Goal: Transaction & Acquisition: Purchase product/service

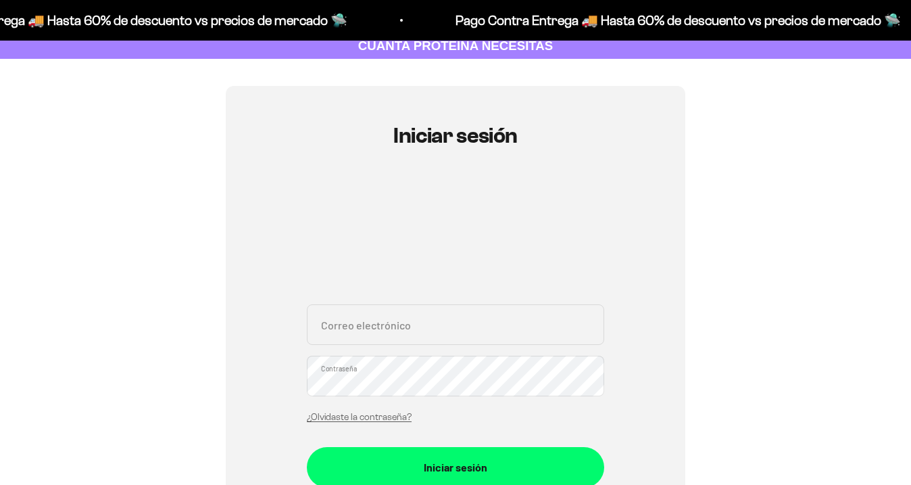
click at [416, 320] on input "Correo electrónico" at bounding box center [455, 324] width 297 height 41
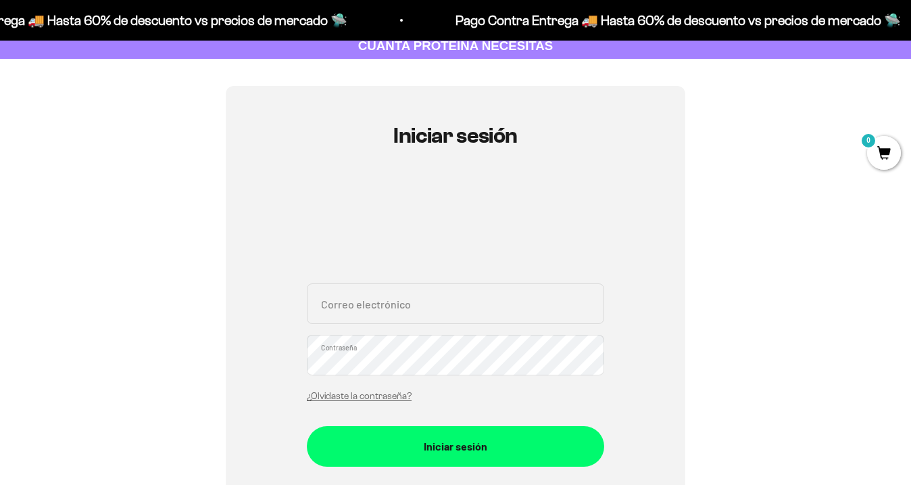
scroll to position [105, 0]
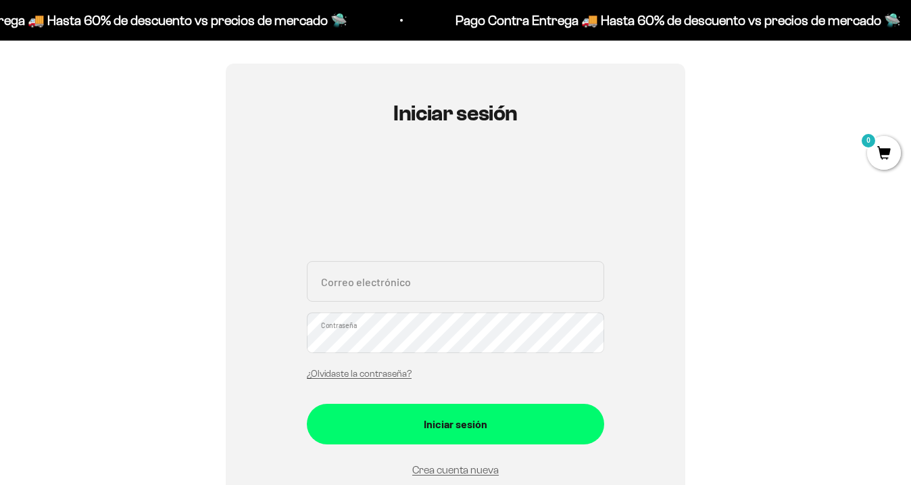
click at [420, 288] on input "Correo electrónico" at bounding box center [455, 281] width 297 height 41
type input "[EMAIL_ADDRESS][DOMAIN_NAME]"
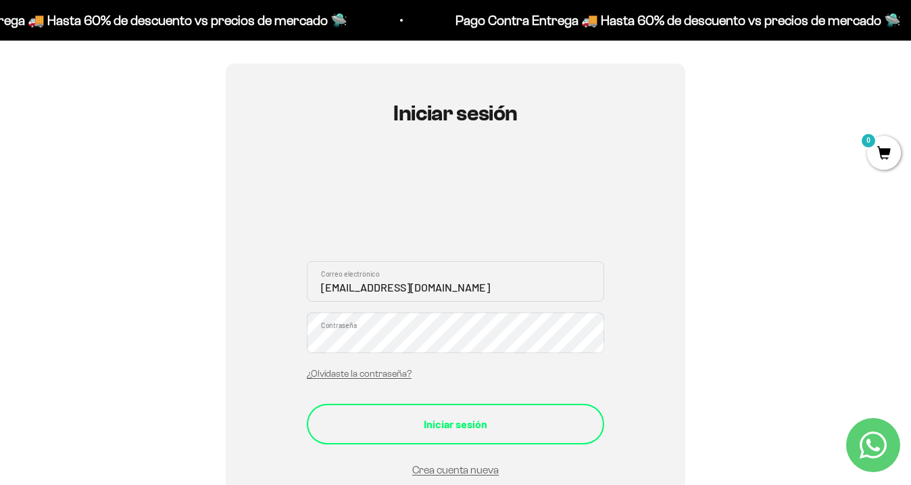
click at [464, 428] on div "Iniciar sesión" at bounding box center [455, 424] width 243 height 18
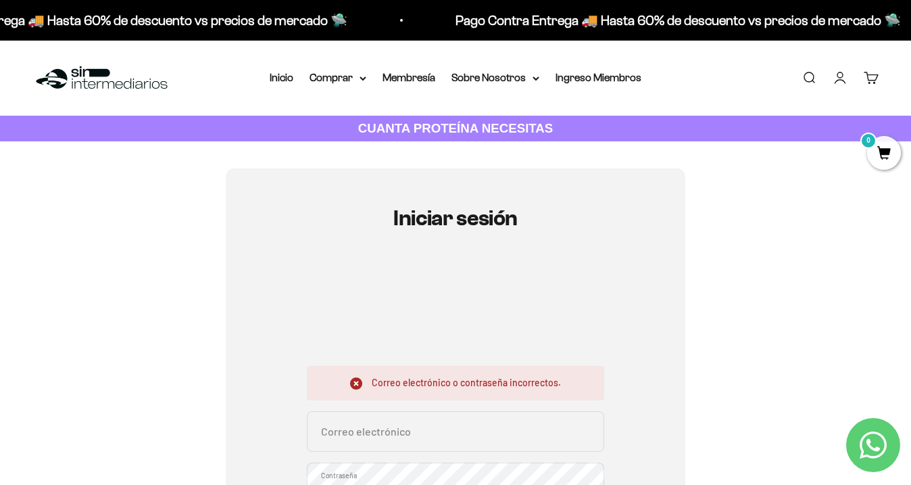
scroll to position [154, 0]
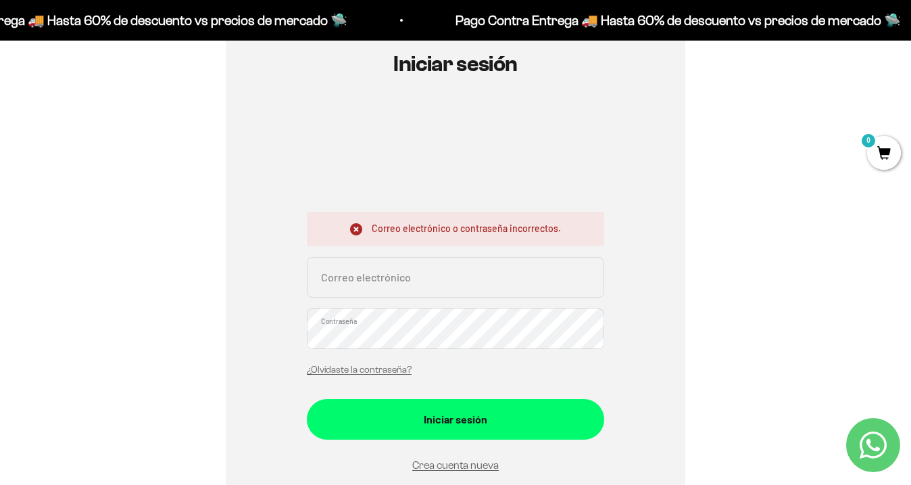
click at [417, 287] on input "Correo electrónico" at bounding box center [455, 277] width 297 height 41
type input "[EMAIL_ADDRESS][DOMAIN_NAME]"
click at [661, 261] on div "Iniciar sesión Correo electrónico o contraseña incorrectos. tonsqueuli@gmail.co…" at bounding box center [456, 293] width 460 height 559
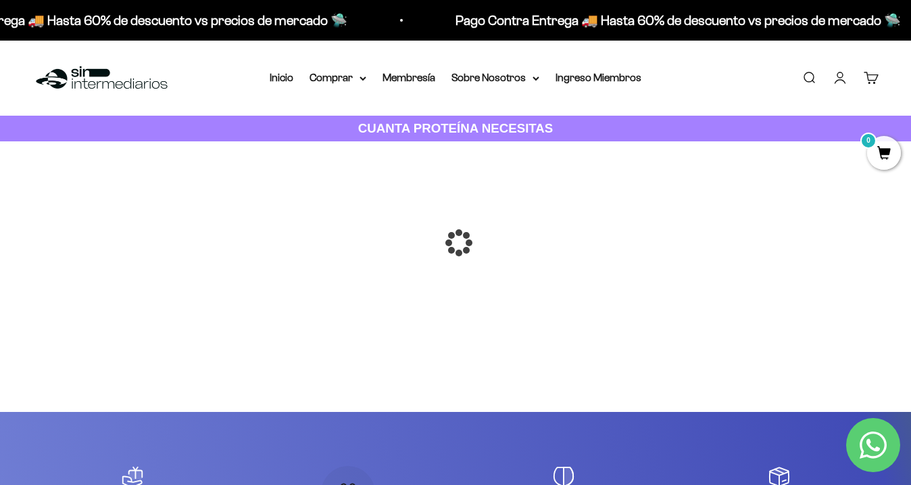
click at [456, 243] on div at bounding box center [456, 243] width 0 height 0
click at [840, 76] on link "Iniciar sesión" at bounding box center [840, 77] width 15 height 15
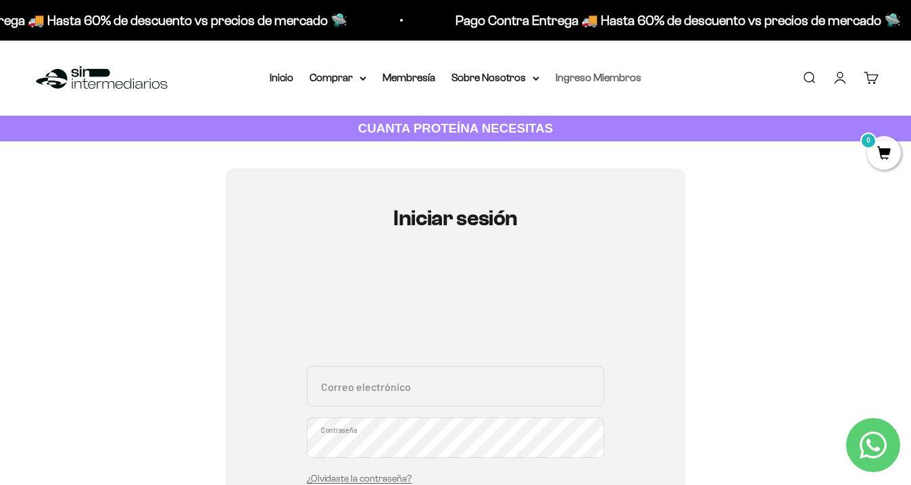
click at [566, 76] on link "Ingreso Miembros" at bounding box center [599, 77] width 86 height 11
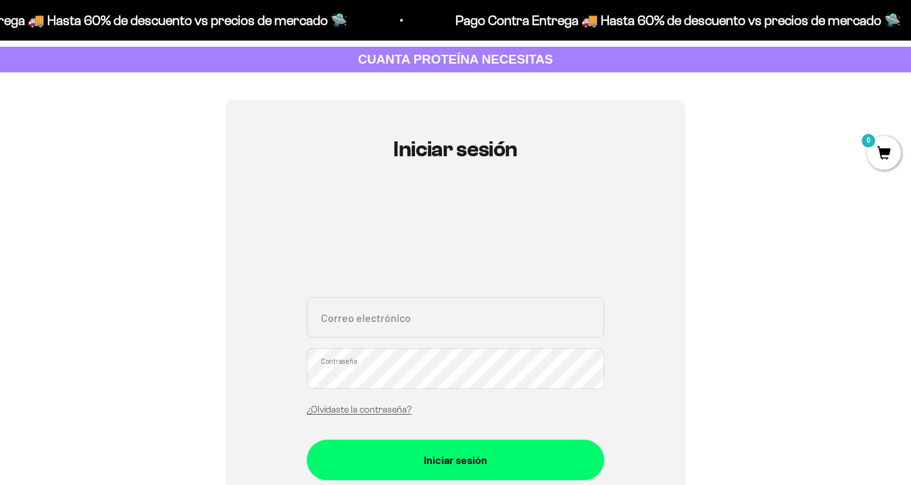
scroll to position [116, 0]
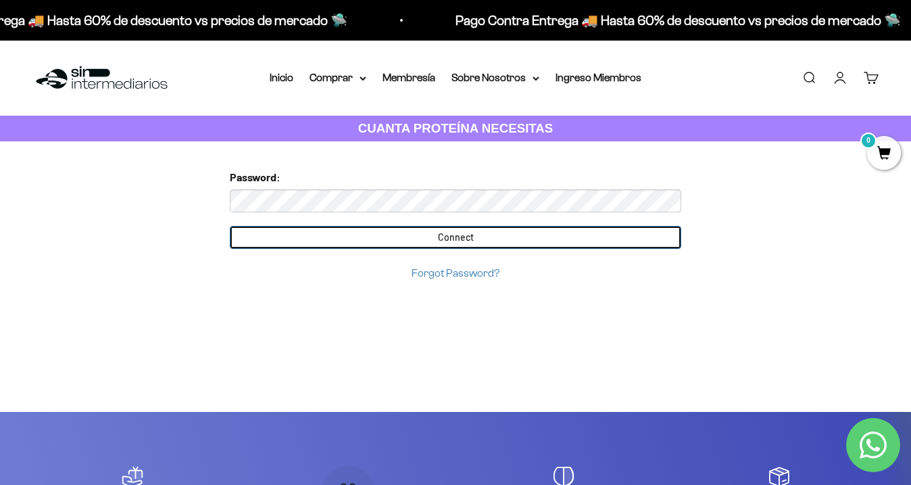
click at [391, 234] on input "Connect" at bounding box center [456, 237] width 452 height 23
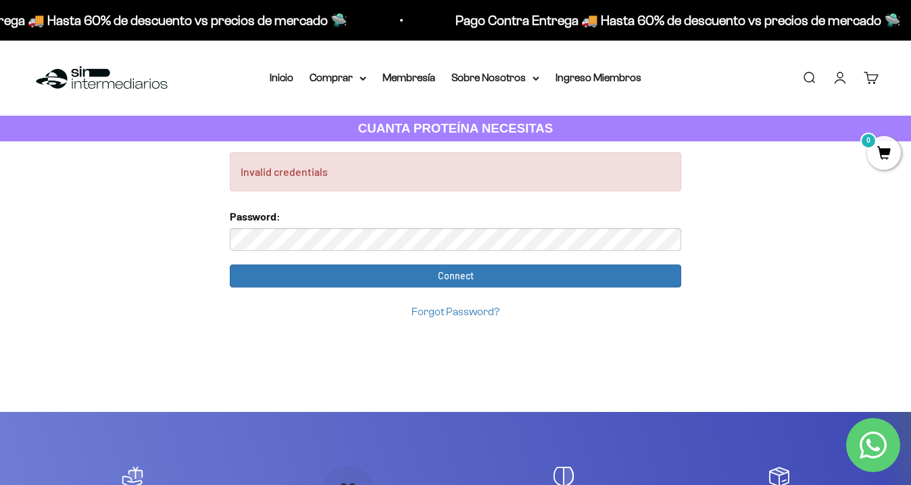
click at [230, 264] on input "Connect" at bounding box center [456, 275] width 452 height 23
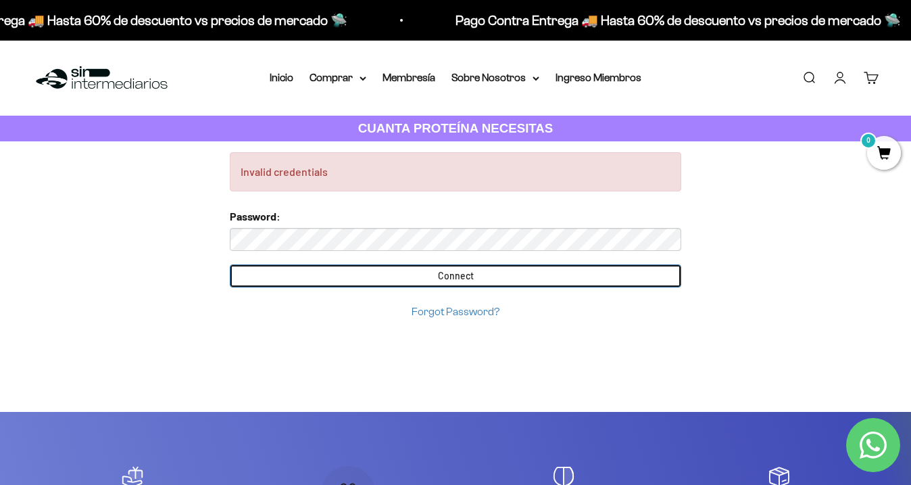
click at [243, 283] on input "Connect" at bounding box center [456, 275] width 452 height 23
click at [293, 275] on input "Connect" at bounding box center [456, 275] width 452 height 23
click at [267, 277] on input "Connect" at bounding box center [456, 275] width 452 height 23
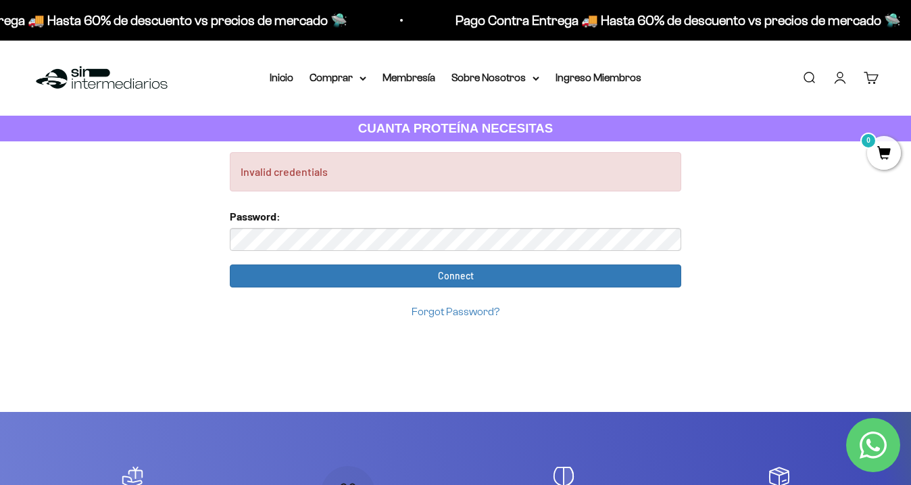
click at [230, 264] on input "Connect" at bounding box center [456, 275] width 452 height 23
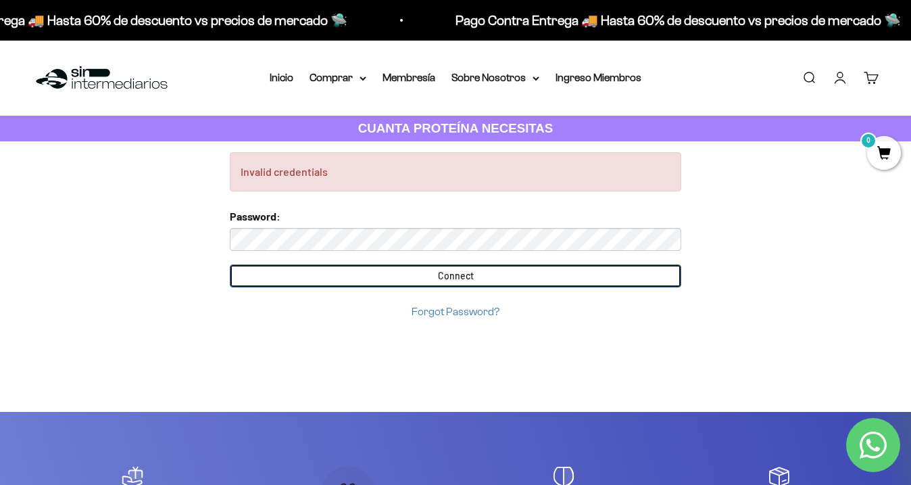
click at [264, 279] on input "Connect" at bounding box center [456, 275] width 452 height 23
click at [476, 272] on input "Connect" at bounding box center [456, 275] width 452 height 23
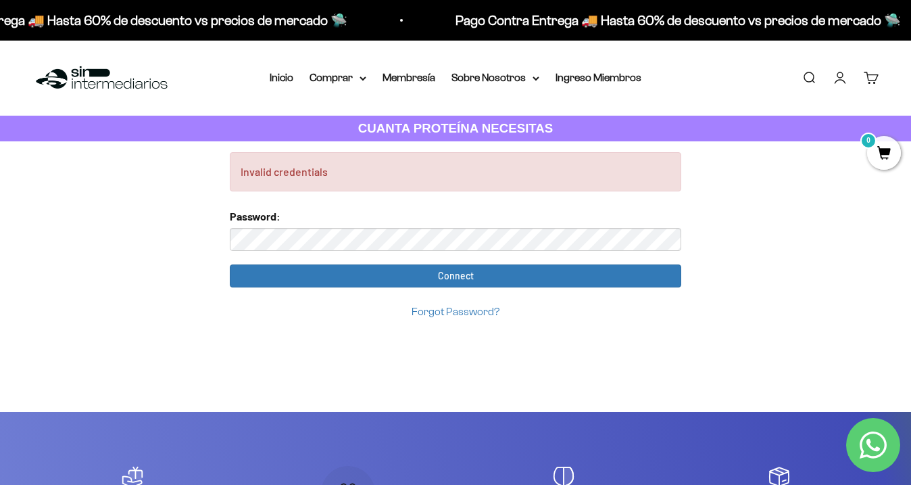
click at [466, 316] on link "Forgot Password?" at bounding box center [456, 311] width 88 height 11
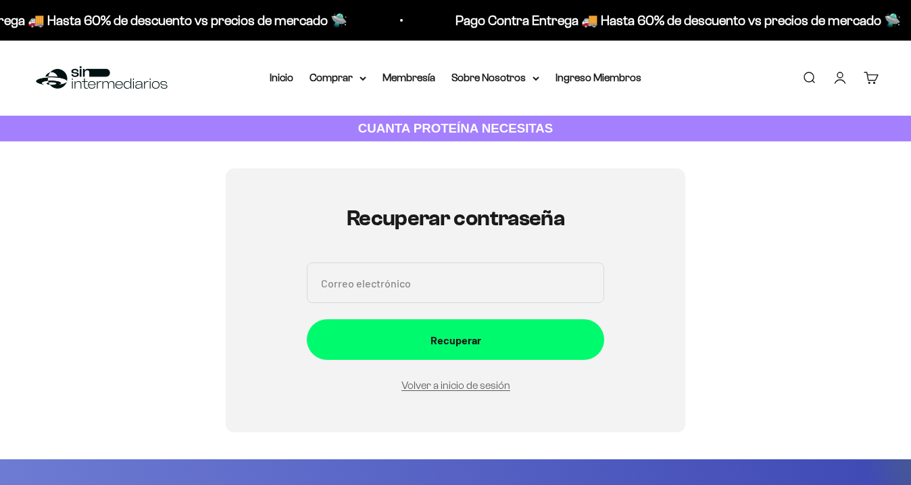
scroll to position [152, 0]
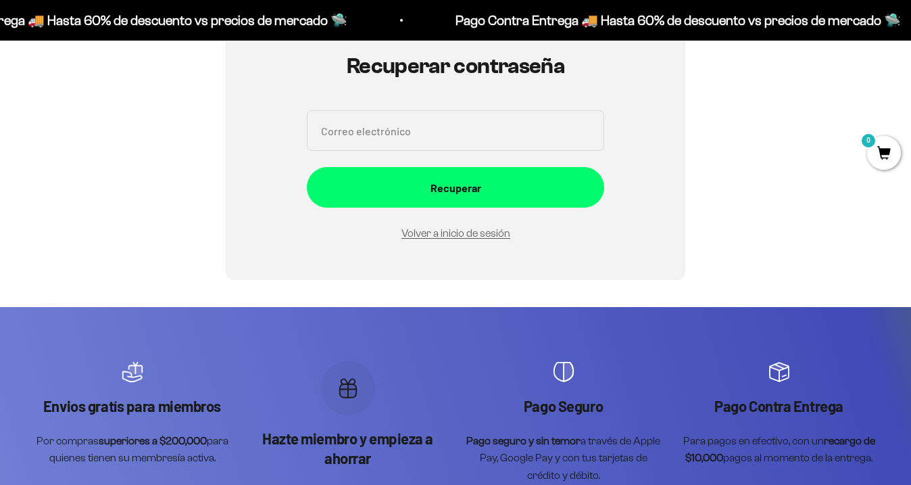
click at [414, 130] on input "Correo electrónico" at bounding box center [455, 130] width 297 height 41
click at [406, 133] on input "Correo electrónico" at bounding box center [455, 130] width 297 height 41
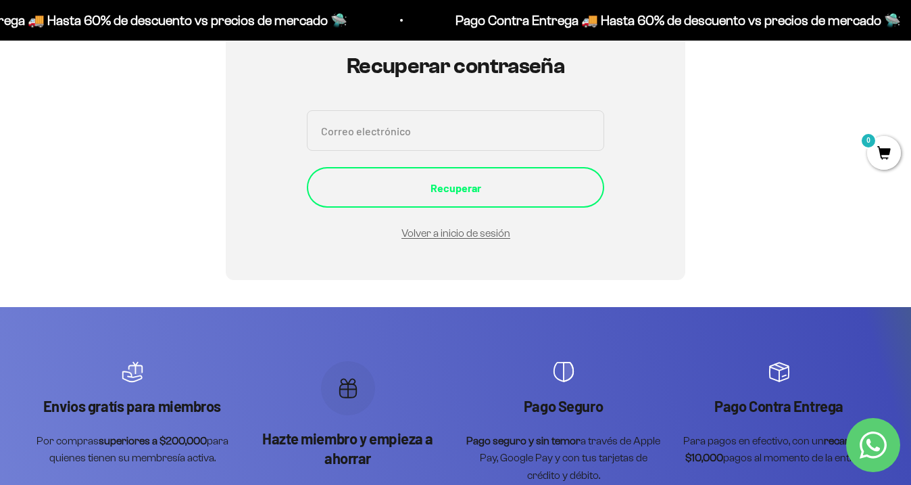
type input "[EMAIL_ADDRESS][DOMAIN_NAME]"
click at [441, 183] on div "Recuperar" at bounding box center [455, 188] width 243 height 18
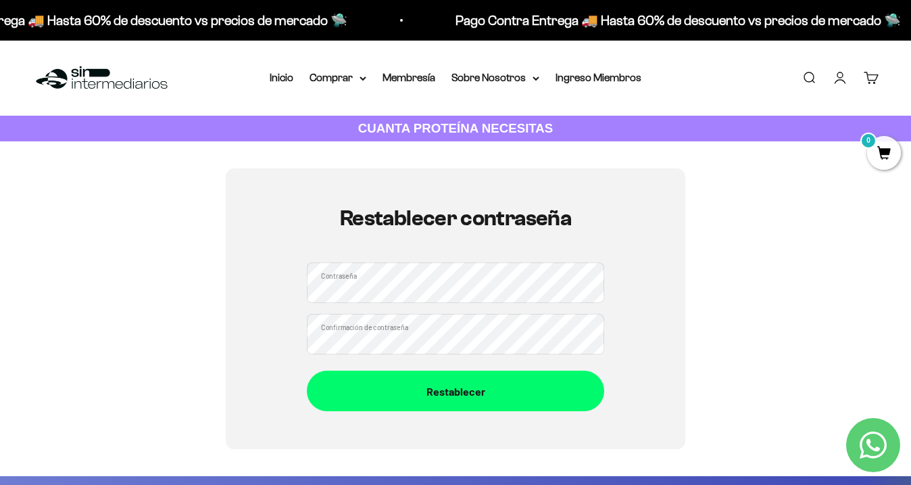
click at [201, 289] on div "Restablecer contraseña Contraseña Confirmación de contraseña Restablecer" at bounding box center [455, 308] width 846 height 281
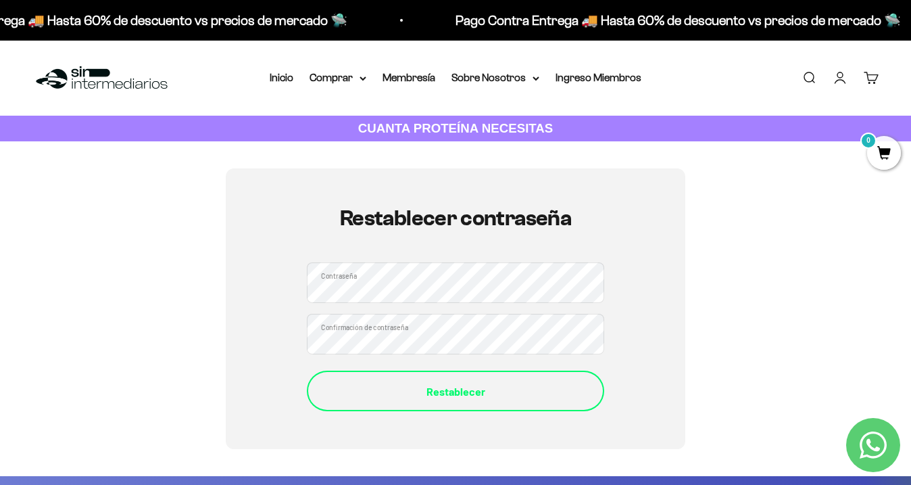
click at [386, 392] on div "Restablecer" at bounding box center [455, 392] width 243 height 18
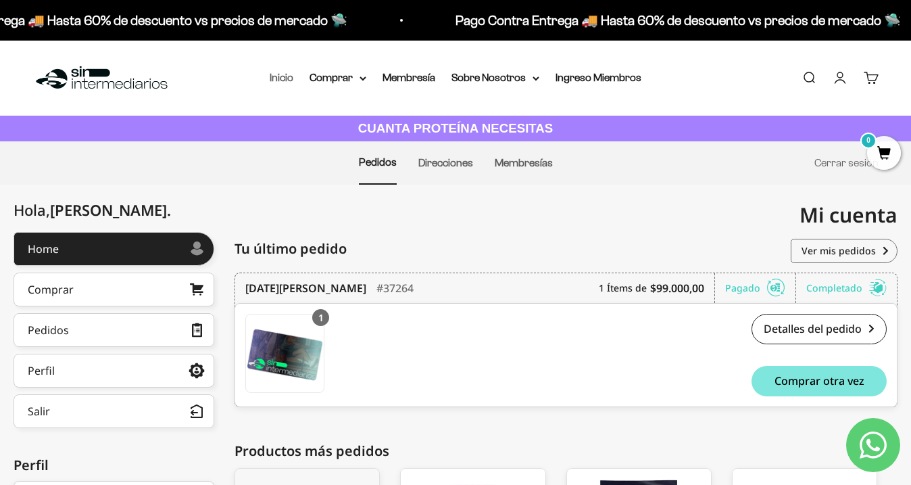
click at [285, 74] on link "Inicio" at bounding box center [282, 77] width 24 height 11
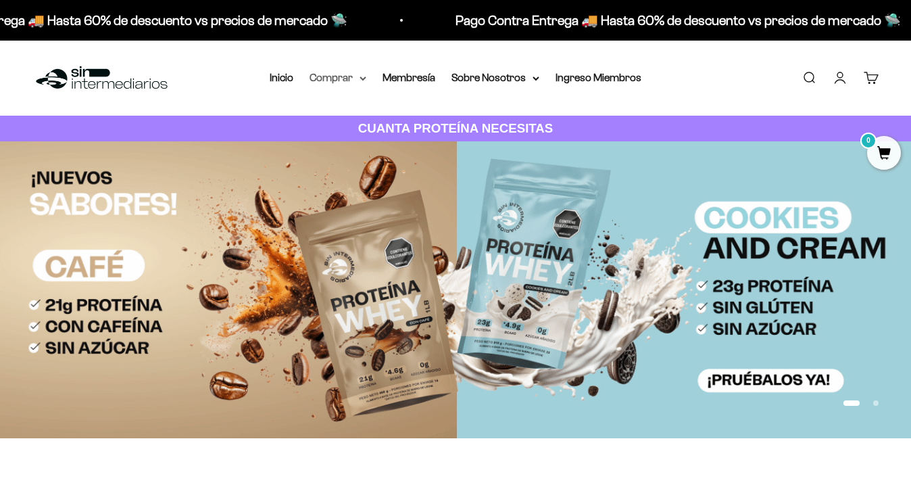
click at [360, 75] on summary "Comprar" at bounding box center [338, 78] width 57 height 18
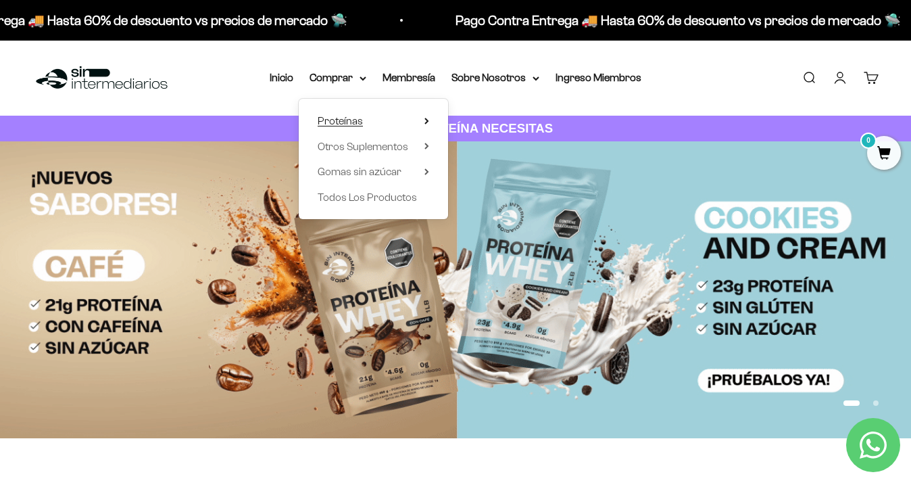
click at [368, 121] on summary "Proteínas" at bounding box center [374, 121] width 112 height 18
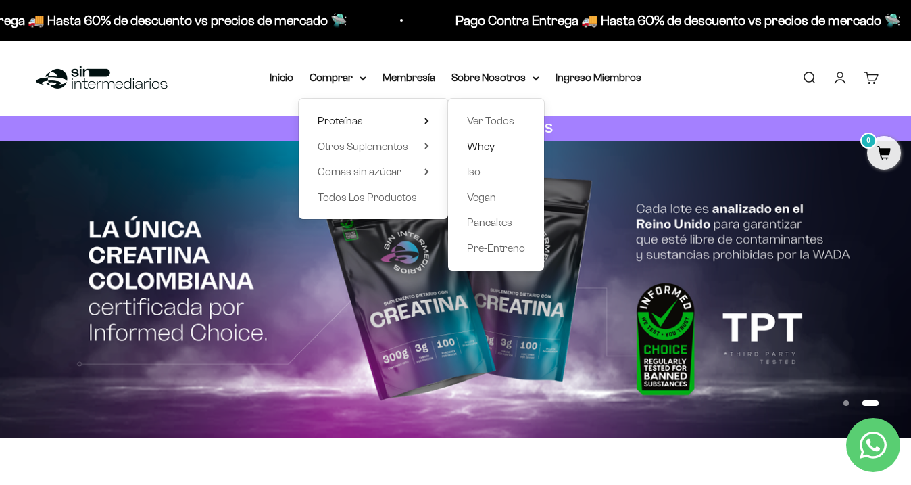
click at [483, 143] on span "Whey" at bounding box center [481, 146] width 28 height 11
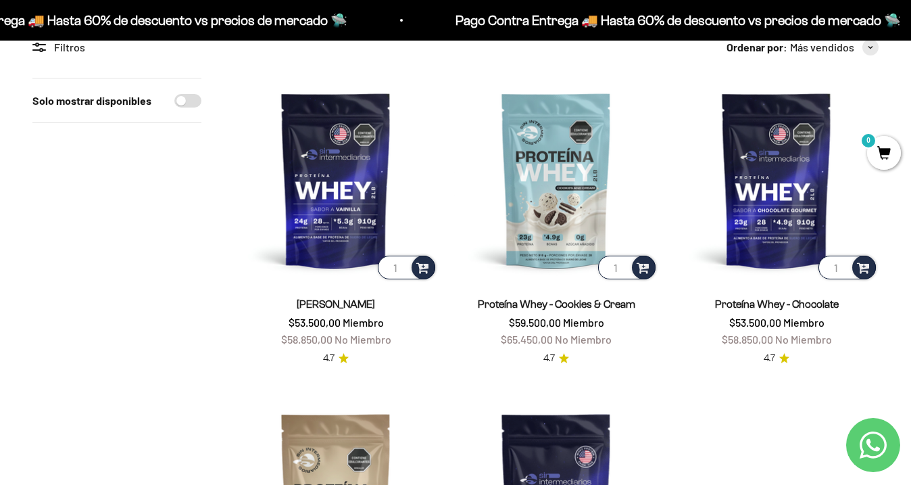
scroll to position [135, 0]
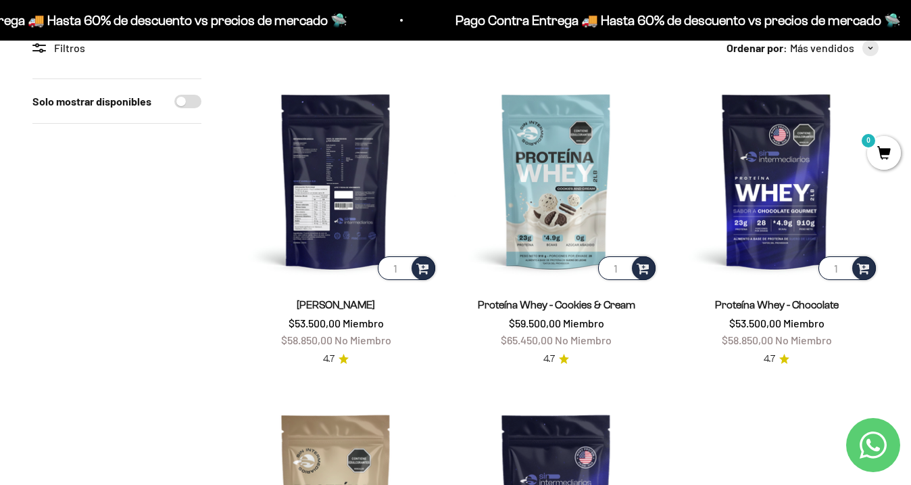
click at [366, 216] on img at bounding box center [336, 180] width 204 height 204
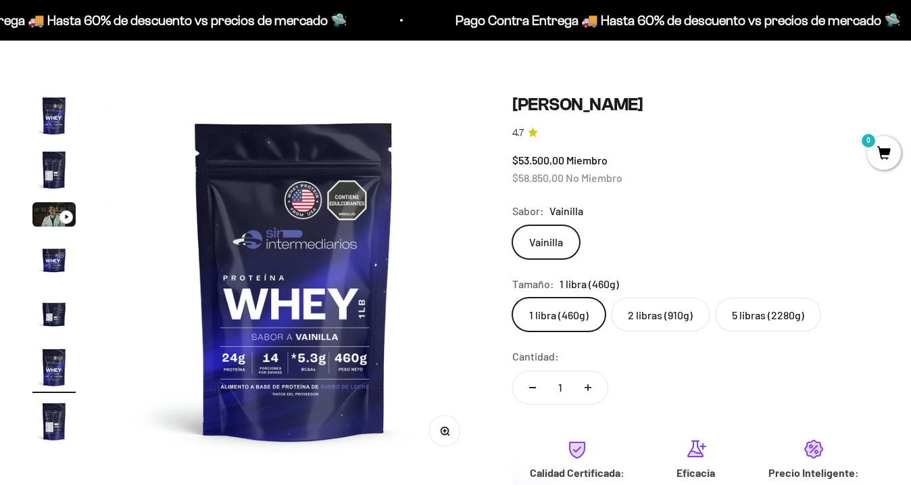
scroll to position [85, 0]
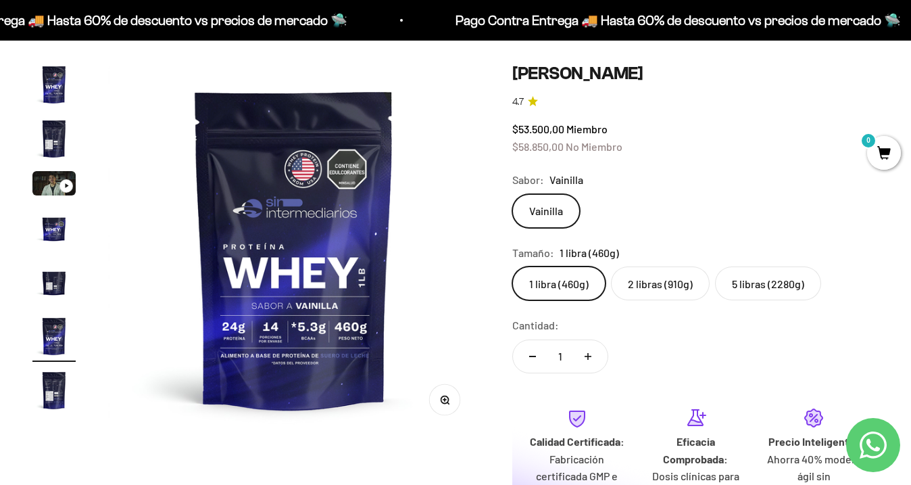
click at [666, 283] on label "2 libras (910g)" at bounding box center [660, 283] width 99 height 34
click at [512, 266] on input "2 libras (910g)" at bounding box center [512, 266] width 1 height 1
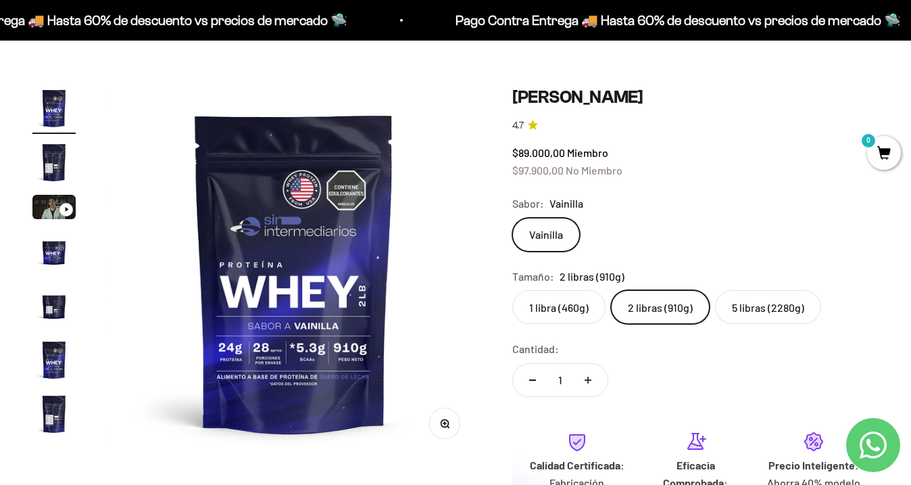
scroll to position [57, 0]
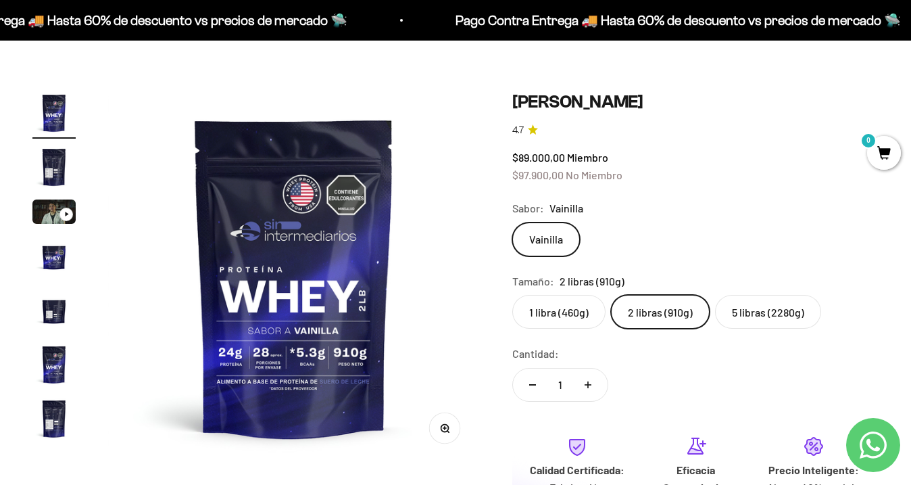
click at [578, 314] on label "1 libra (460g)" at bounding box center [558, 312] width 93 height 34
click at [512, 295] on input "1 libra (460g)" at bounding box center [512, 294] width 1 height 1
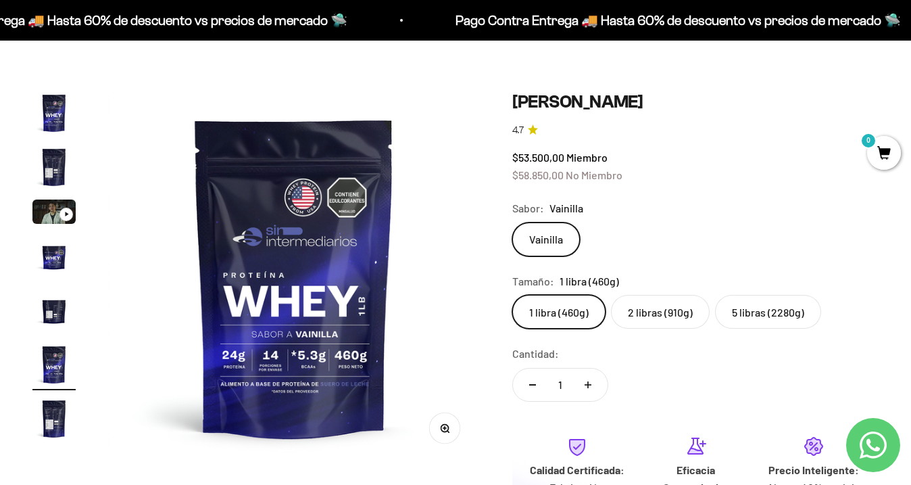
click at [660, 322] on label "2 libras (910g)" at bounding box center [660, 312] width 99 height 34
click at [512, 295] on input "2 libras (910g)" at bounding box center [512, 294] width 1 height 1
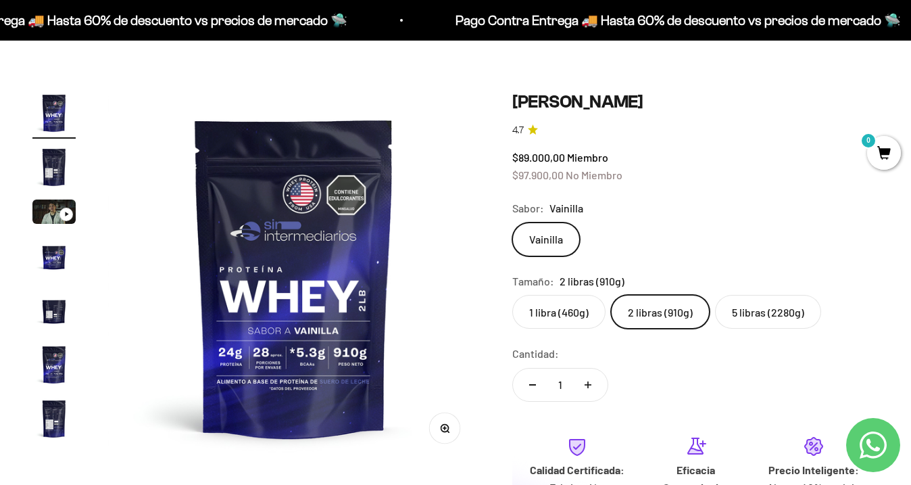
click at [794, 304] on label "5 libras (2280g)" at bounding box center [768, 312] width 106 height 34
click at [512, 295] on input "5 libras (2280g)" at bounding box center [512, 294] width 1 height 1
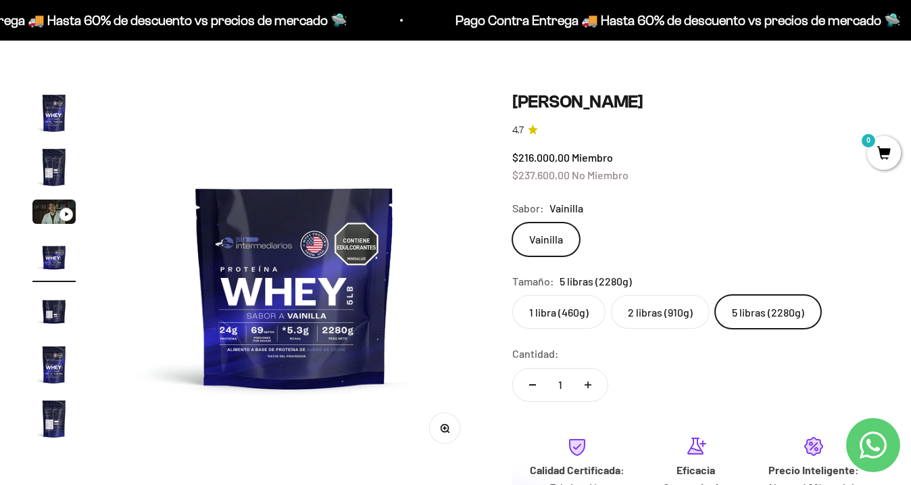
click at [675, 308] on label "2 libras (910g)" at bounding box center [660, 312] width 99 height 34
click at [512, 295] on input "2 libras (910g)" at bounding box center [512, 294] width 1 height 1
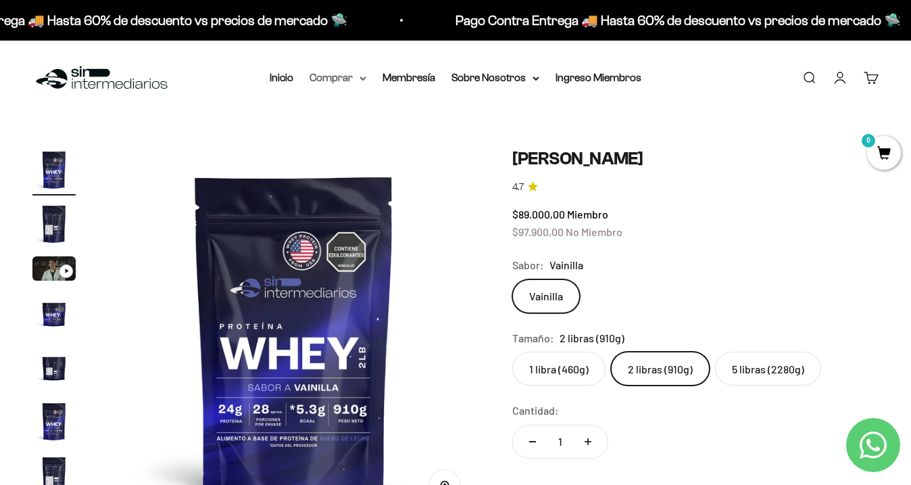
click at [359, 77] on summary "Comprar" at bounding box center [338, 78] width 57 height 18
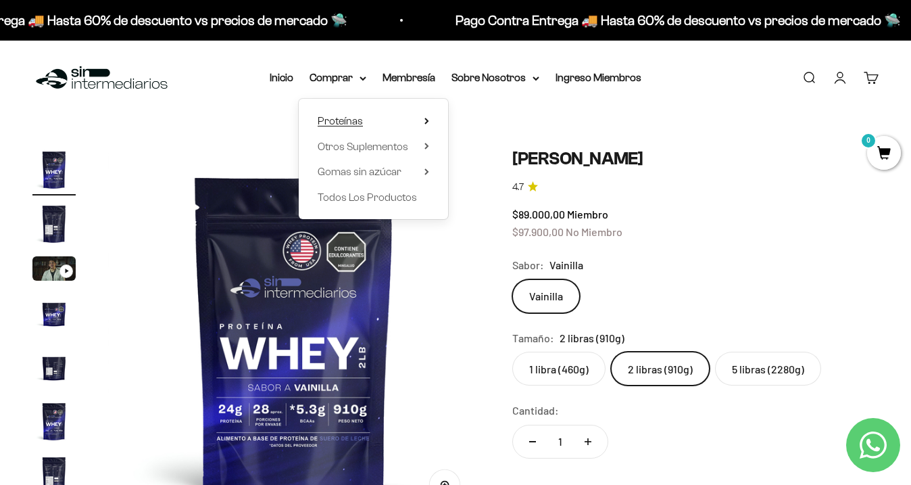
click at [356, 127] on span "Proteínas" at bounding box center [340, 121] width 45 height 18
click at [484, 141] on span "Whey" at bounding box center [481, 146] width 28 height 11
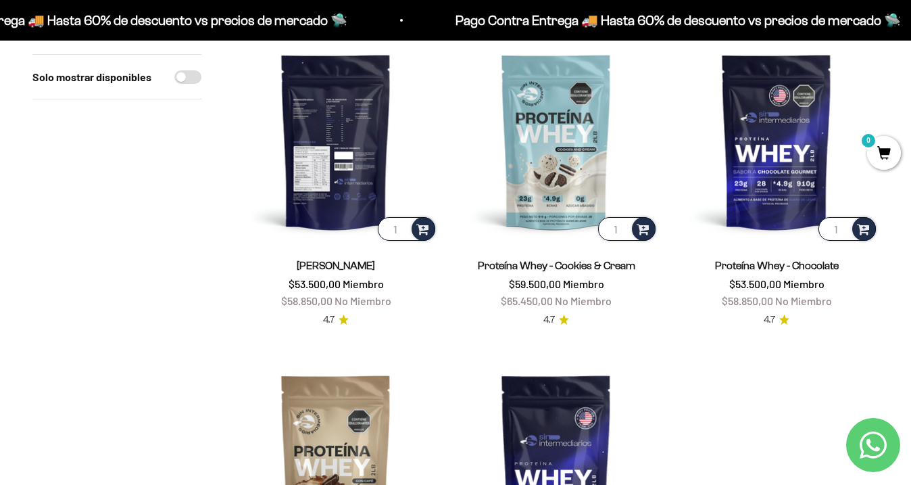
scroll to position [174, 0]
click at [349, 189] on img at bounding box center [336, 141] width 204 height 204
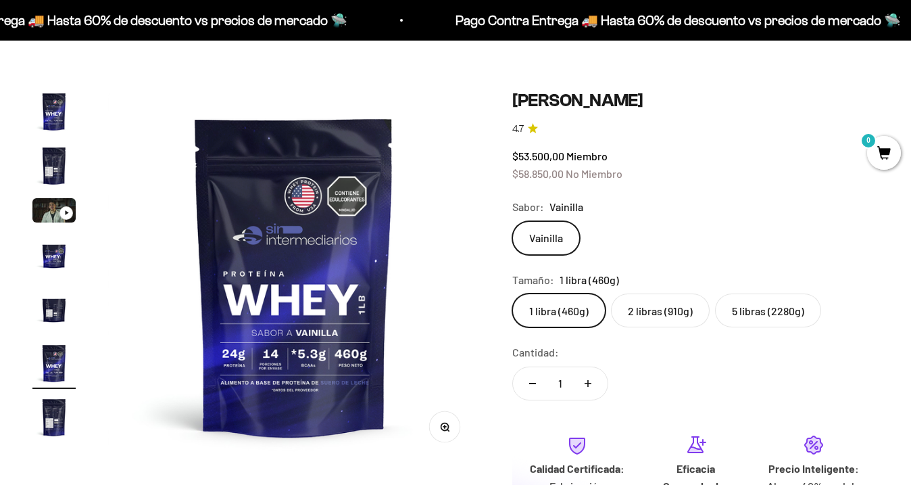
scroll to position [90, 0]
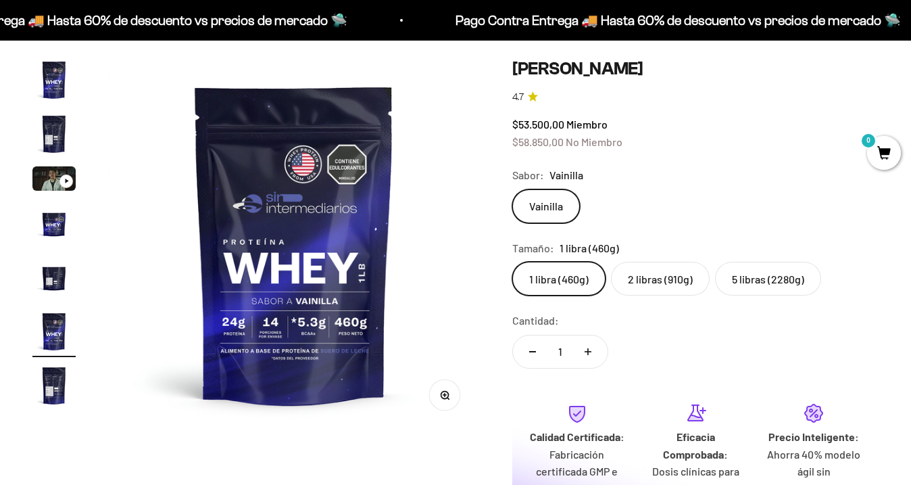
click at [803, 277] on label "5 libras (2280g)" at bounding box center [768, 279] width 106 height 34
click at [512, 262] on input "5 libras (2280g)" at bounding box center [512, 261] width 1 height 1
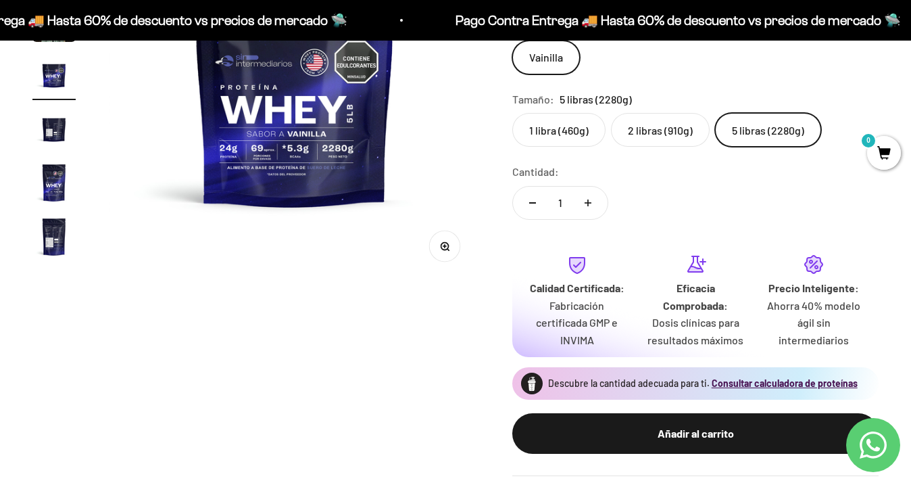
scroll to position [310, 0]
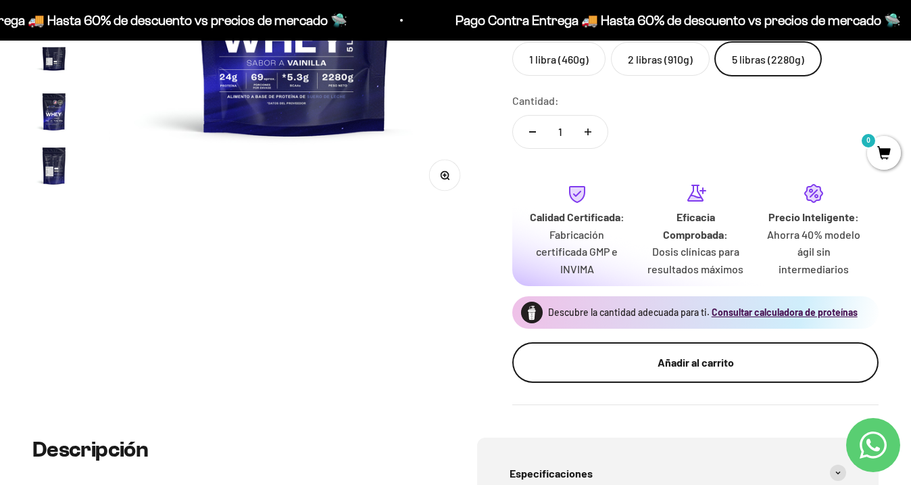
click at [676, 366] on div "Añadir al carrito" at bounding box center [695, 363] width 312 height 18
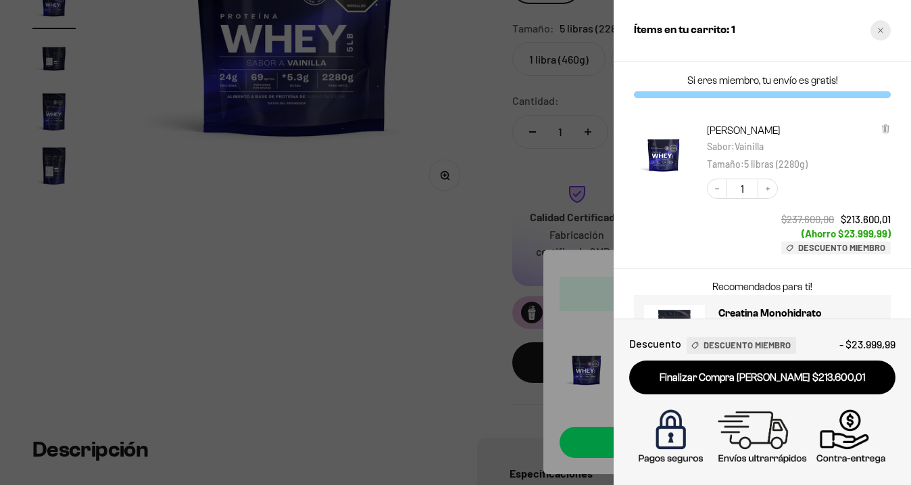
click at [882, 32] on icon "Close cart" at bounding box center [880, 30] width 5 height 5
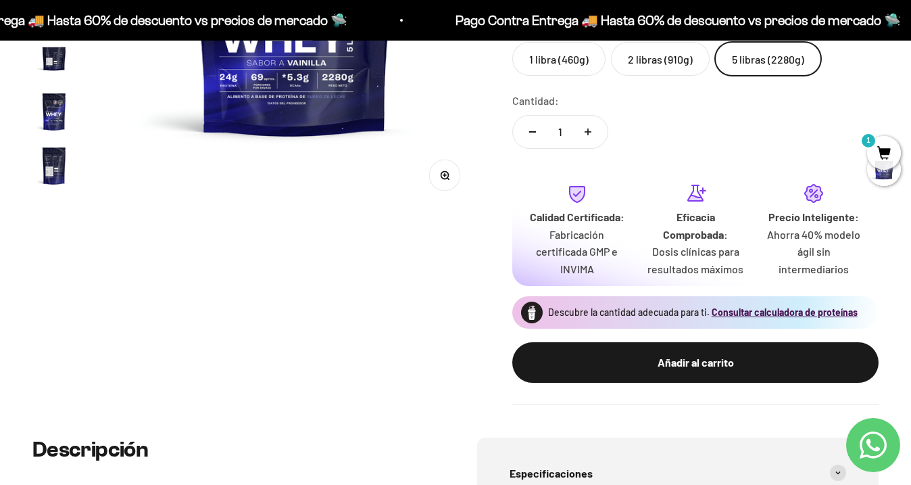
scroll to position [99, 0]
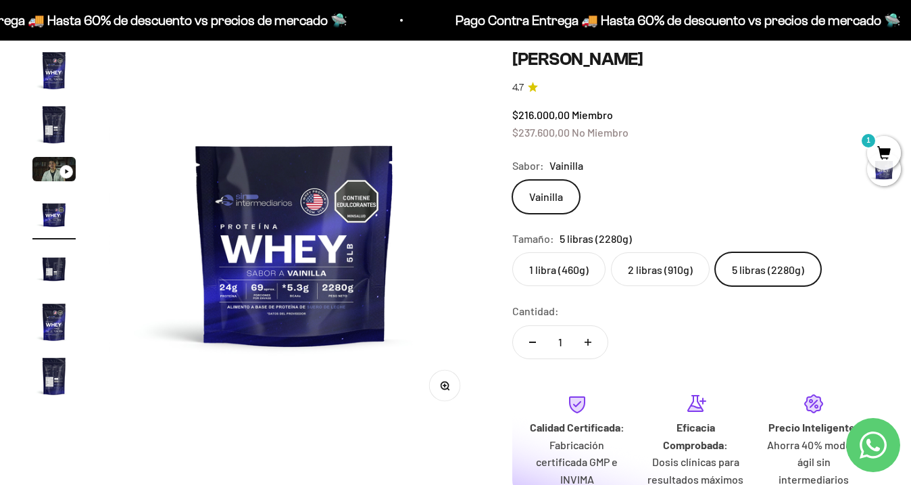
click at [648, 261] on label "2 libras (910g)" at bounding box center [660, 269] width 99 height 34
click at [512, 252] on input "2 libras (910g)" at bounding box center [512, 251] width 1 height 1
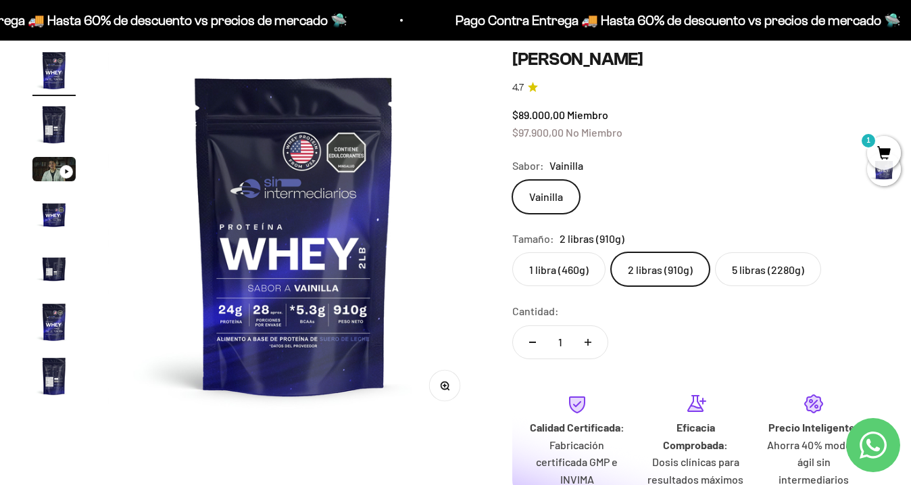
click at [534, 272] on label "1 libra (460g)" at bounding box center [558, 269] width 93 height 34
click at [512, 252] on input "1 libra (460g)" at bounding box center [512, 251] width 1 height 1
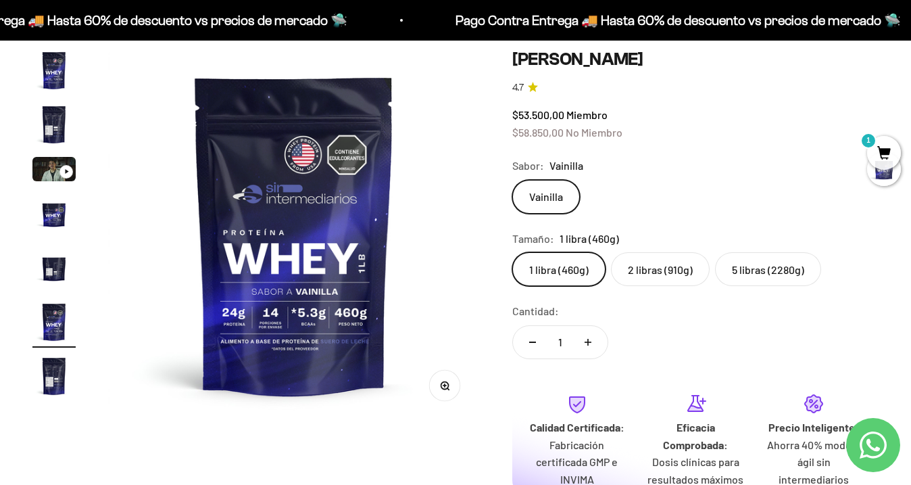
click at [767, 260] on label "5 libras (2280g)" at bounding box center [768, 269] width 106 height 34
click at [512, 252] on input "5 libras (2280g)" at bounding box center [512, 251] width 1 height 1
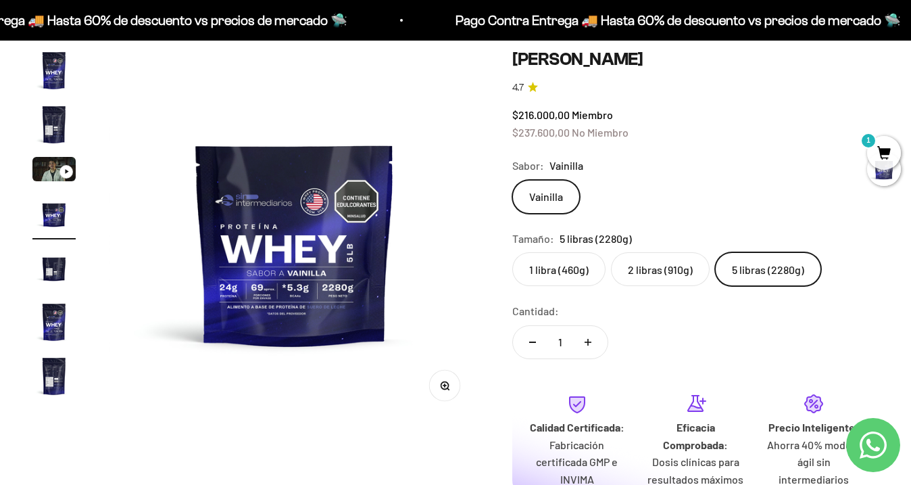
scroll to position [372, 0]
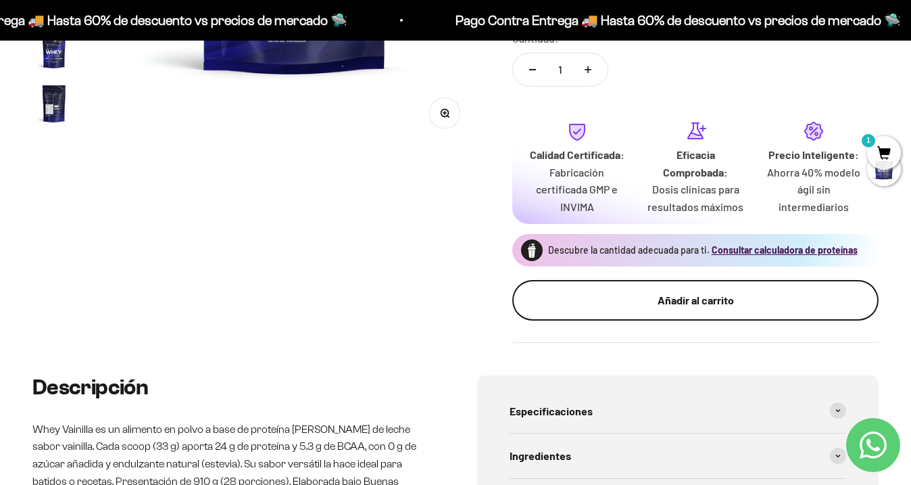
click at [748, 293] on div "Añadir al carrito" at bounding box center [695, 300] width 312 height 18
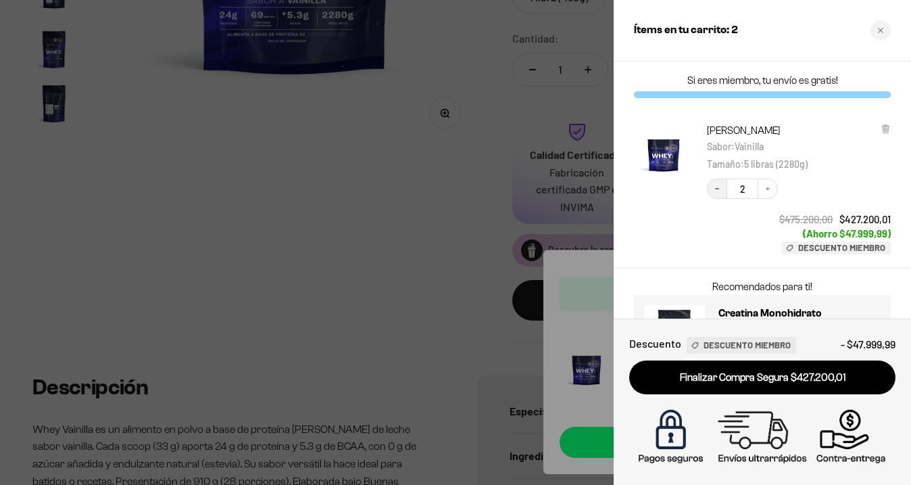
click at [714, 188] on icon "Decrease quantity" at bounding box center [717, 189] width 8 height 8
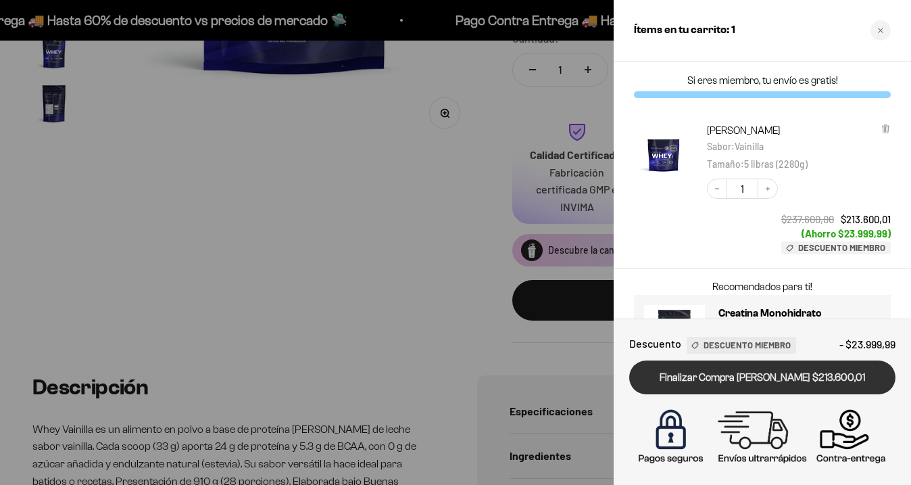
click at [710, 371] on link "Finalizar Compra [PERSON_NAME] $213.600,01" at bounding box center [762, 377] width 266 height 34
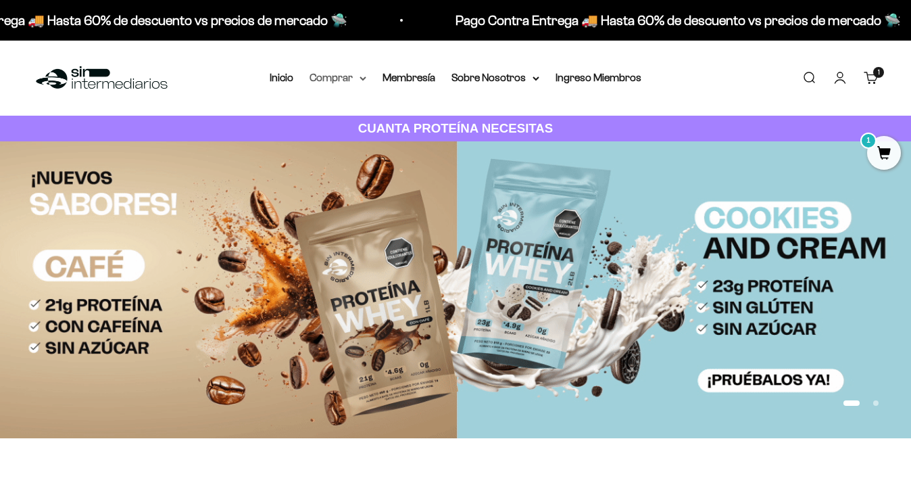
click at [363, 78] on icon at bounding box center [362, 78] width 5 height 3
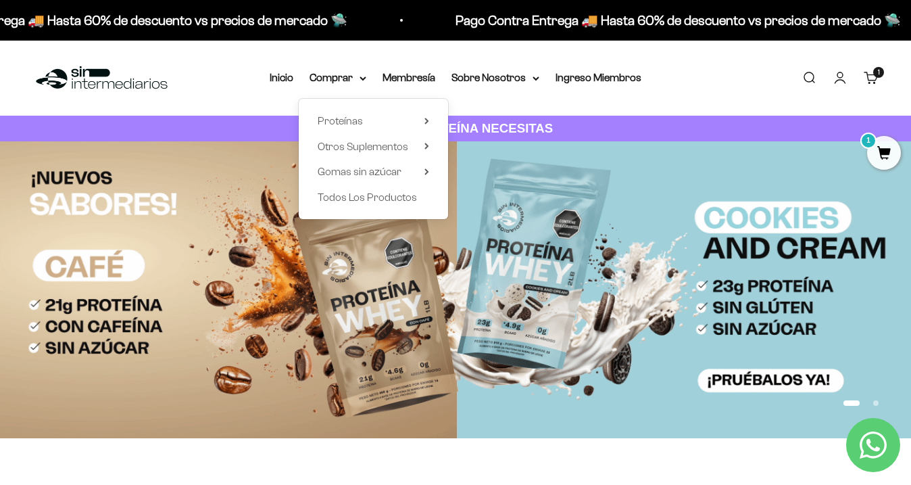
click at [431, 143] on div "Proteínas Ver Todos Whey Iso Vegan" at bounding box center [373, 159] width 149 height 120
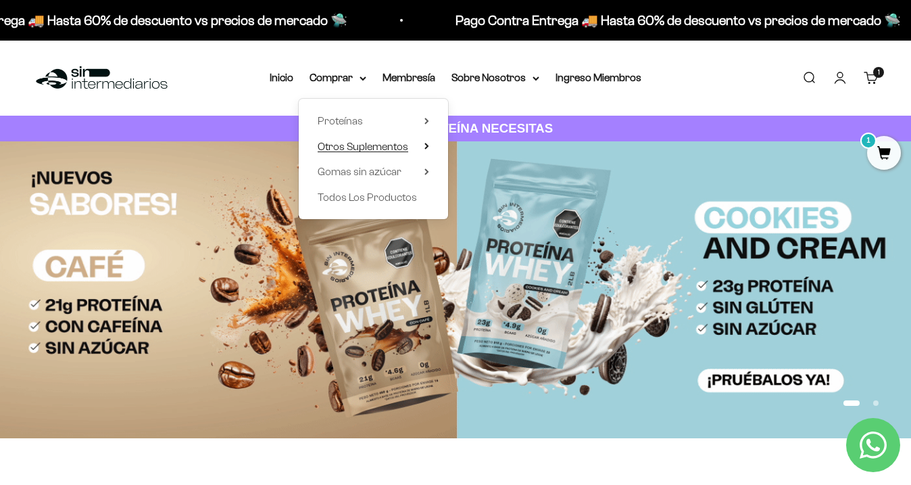
click at [419, 145] on summary "Otros Suplementos" at bounding box center [374, 147] width 112 height 18
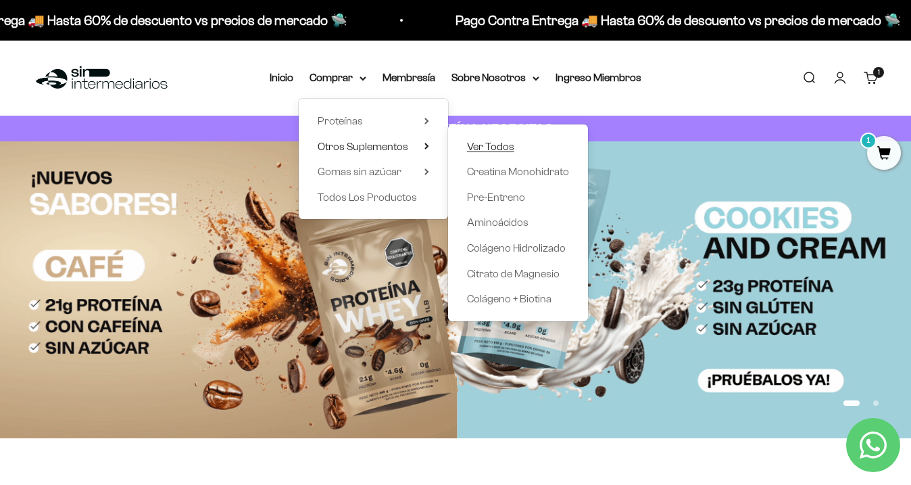
click at [487, 148] on span "Ver Todos" at bounding box center [490, 146] width 47 height 11
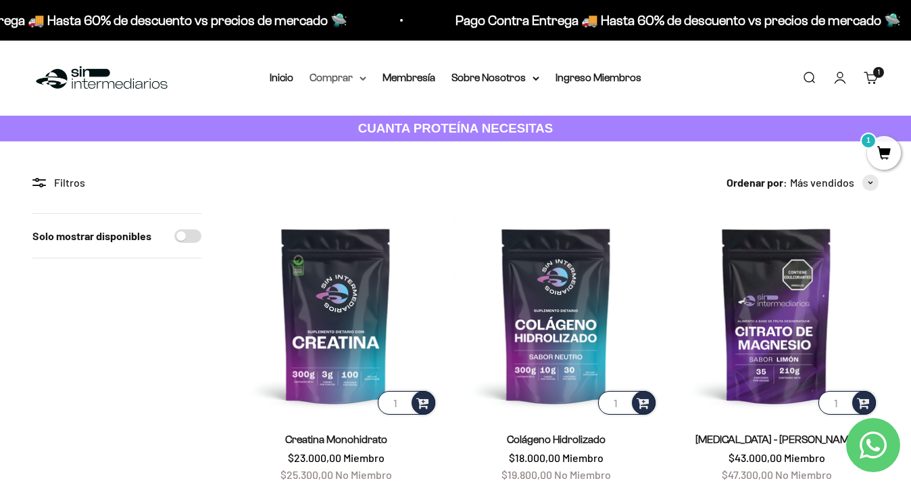
click at [362, 80] on icon at bounding box center [363, 78] width 7 height 5
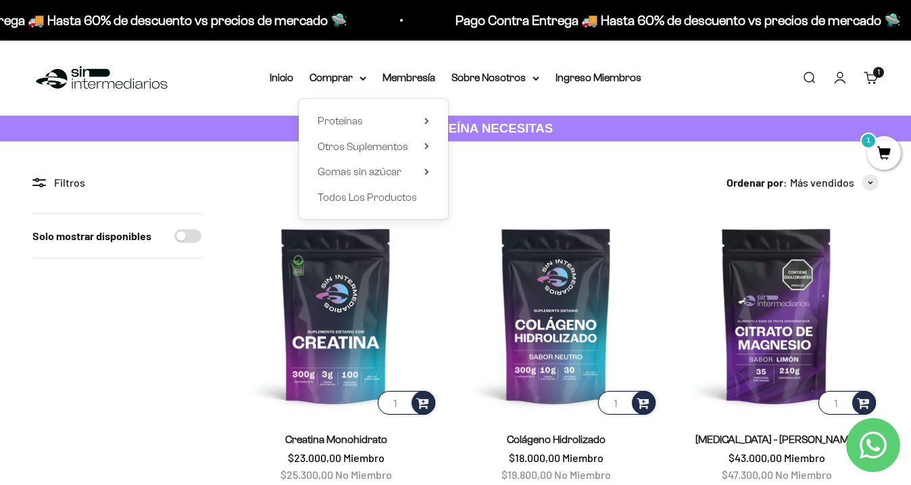
click at [431, 118] on div "Proteínas Ver Todos Whey Iso Vegan" at bounding box center [373, 159] width 149 height 120
click at [425, 119] on icon at bounding box center [427, 121] width 5 height 7
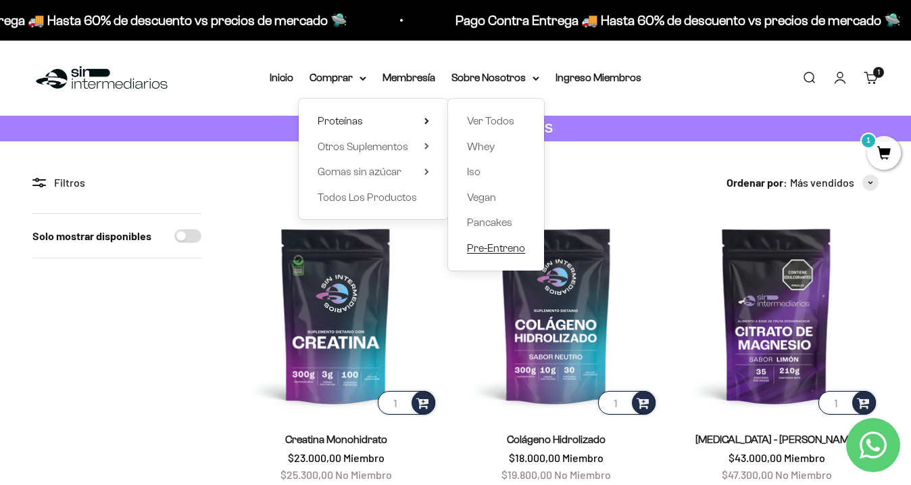
click at [495, 251] on span "Pre-Entreno" at bounding box center [496, 247] width 58 height 11
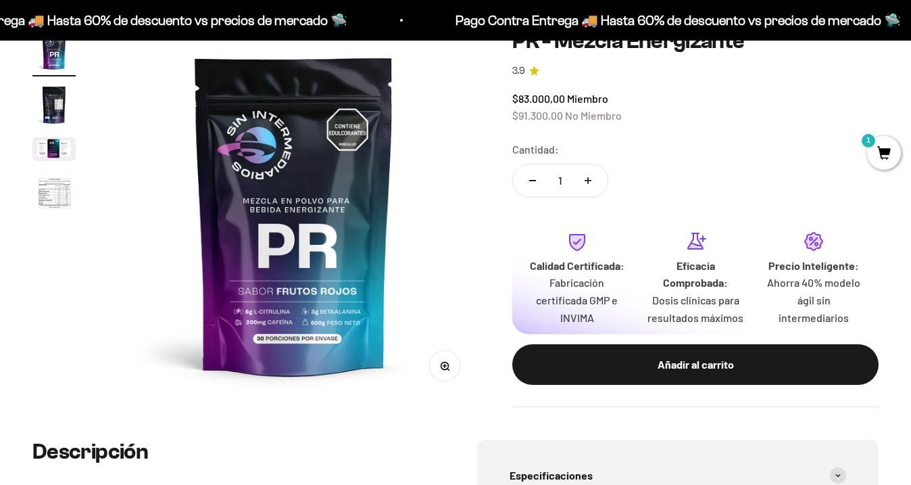
scroll to position [57, 0]
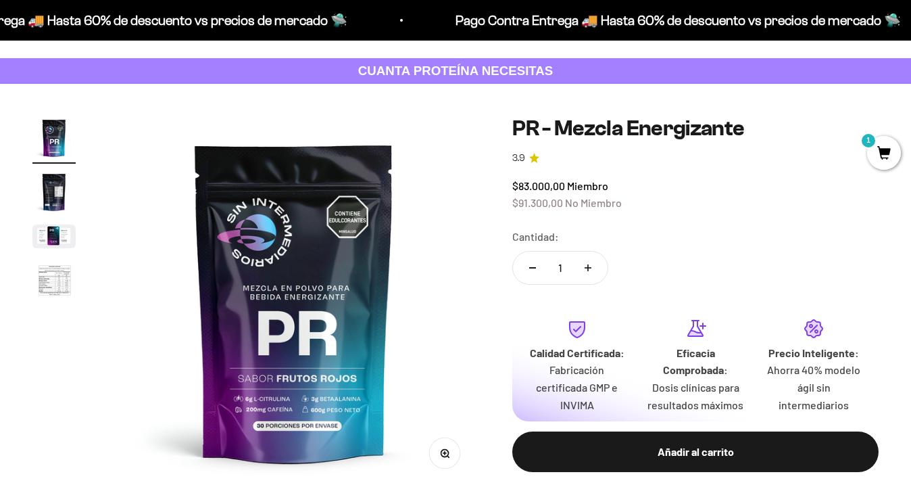
click at [47, 187] on img "Ir al artículo 2" at bounding box center [53, 191] width 43 height 43
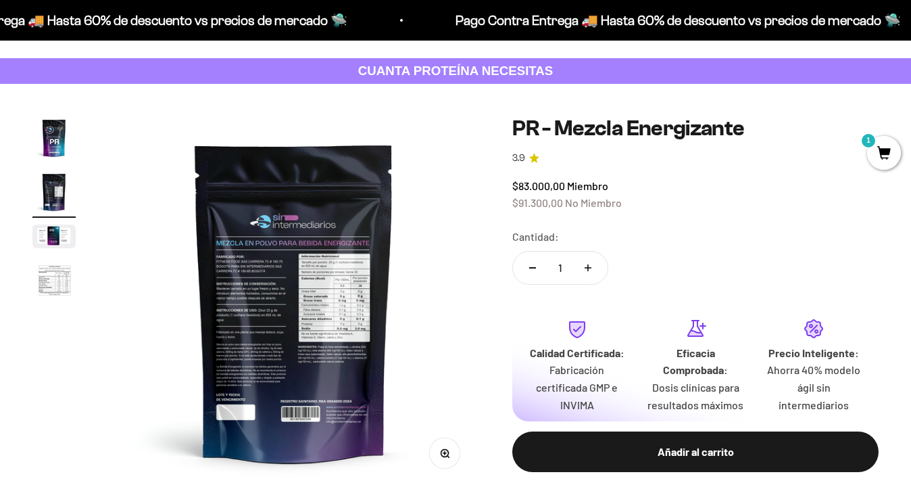
click at [292, 258] on img at bounding box center [294, 302] width 372 height 372
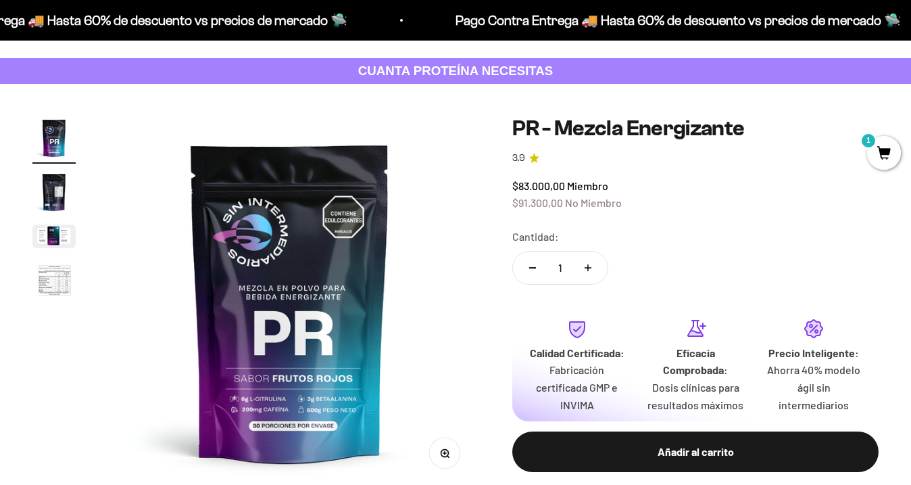
scroll to position [0, 0]
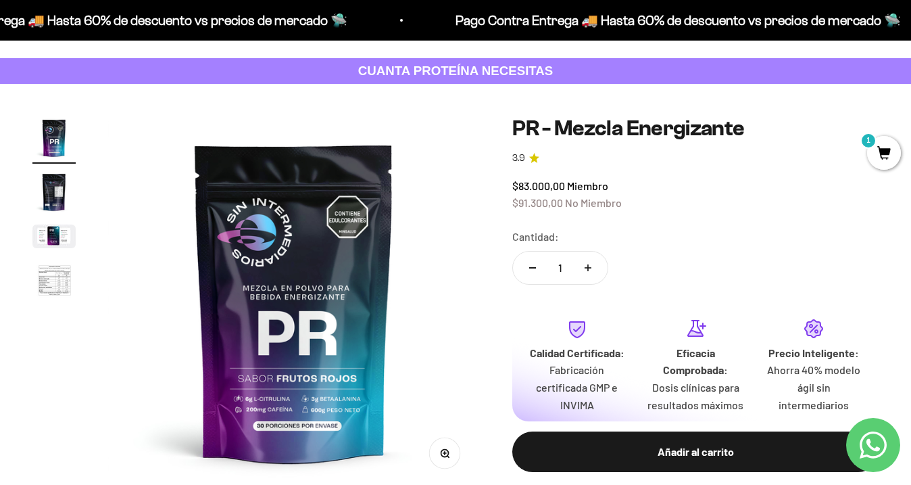
click at [62, 268] on img "Ir al artículo 4" at bounding box center [53, 281] width 43 height 45
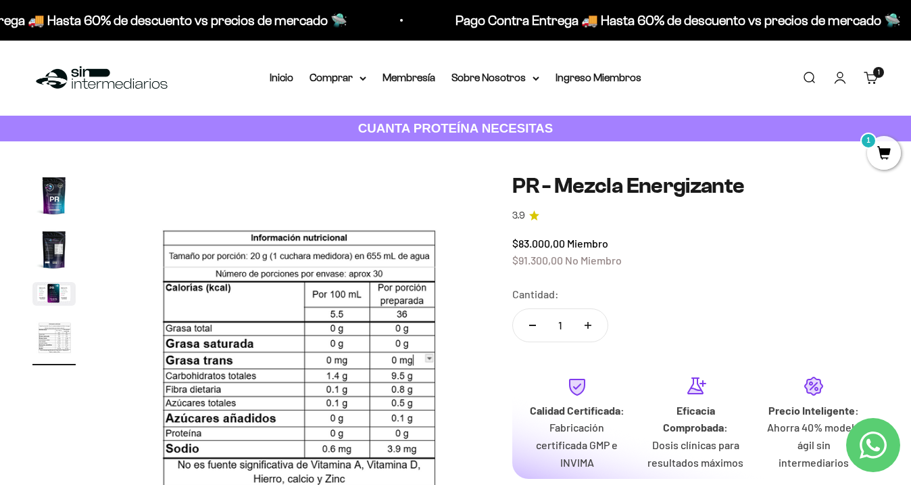
click at [366, 75] on nav "Inicio Comprar Proteínas Ver Todos Whey Iso Vegan" at bounding box center [456, 78] width 372 height 18
click at [365, 80] on icon at bounding box center [363, 78] width 7 height 5
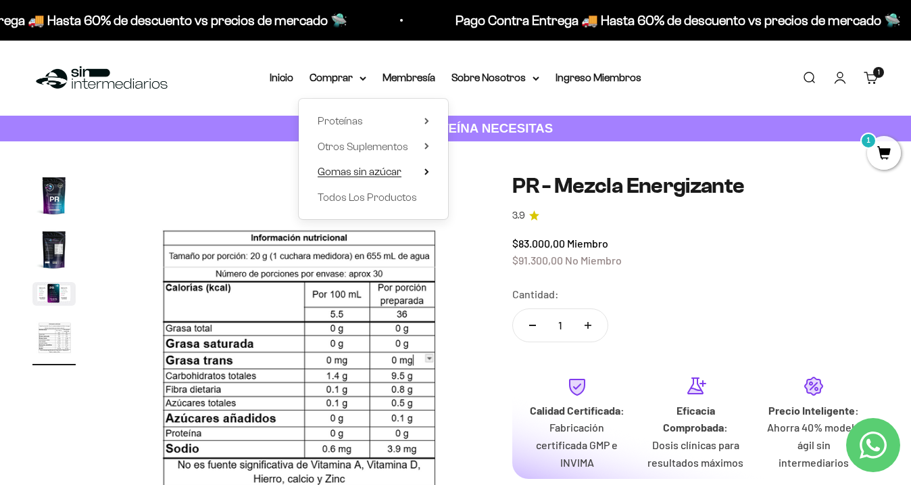
click at [426, 173] on icon at bounding box center [426, 171] width 3 height 5
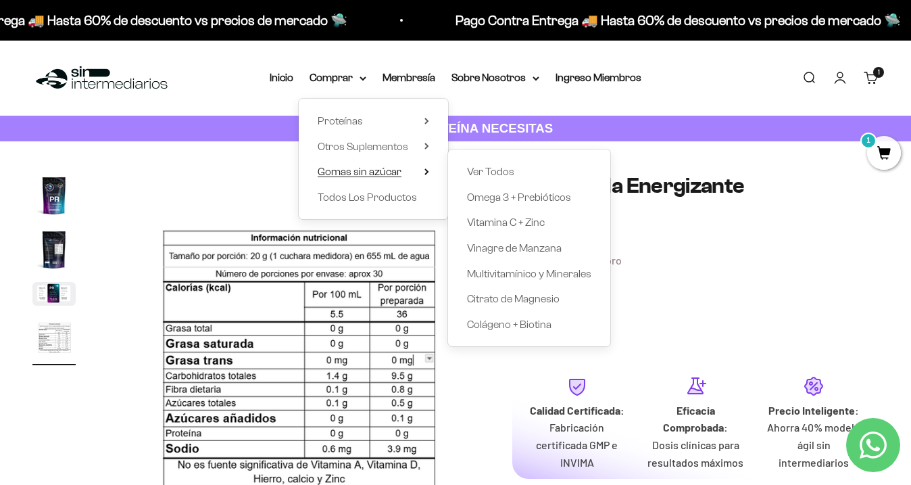
click at [429, 167] on summary "Gomas sin azúcar" at bounding box center [374, 172] width 112 height 18
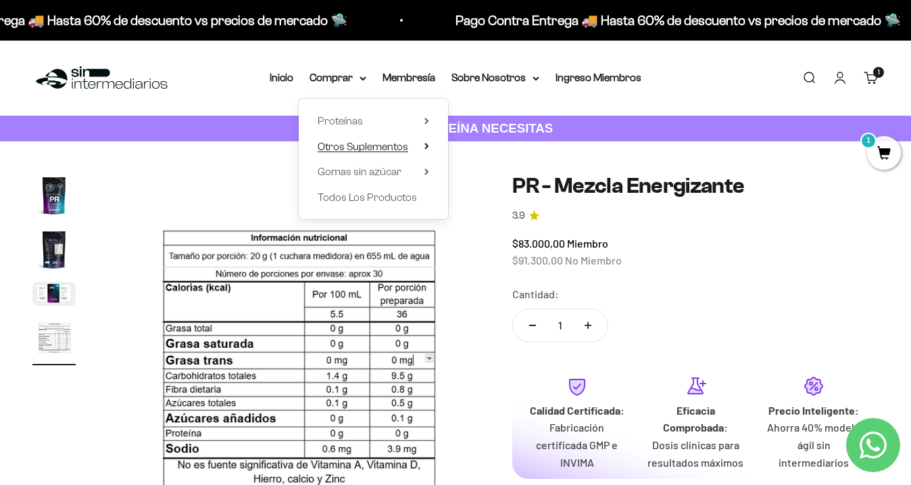
click at [428, 145] on icon at bounding box center [427, 146] width 5 height 7
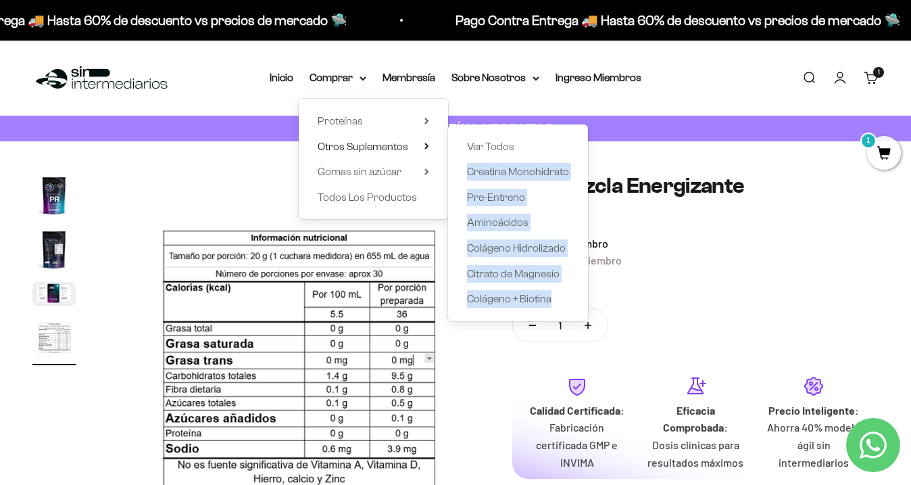
drag, startPoint x: 462, startPoint y: 169, endPoint x: 573, endPoint y: 299, distance: 170.7
click at [573, 299] on div "Ver Todos Creatina Monohidrato Pre-Entreno Aminoácidos Colágeno Hidrolizado Cit…" at bounding box center [518, 222] width 140 height 197
copy ul "Creatina Monohidrato Pre-Entreno Aminoácidos Colágeno Hidrolizado Citrato de Ma…"
click at [550, 247] on span "Colágeno Hidrolizado" at bounding box center [516, 247] width 99 height 11
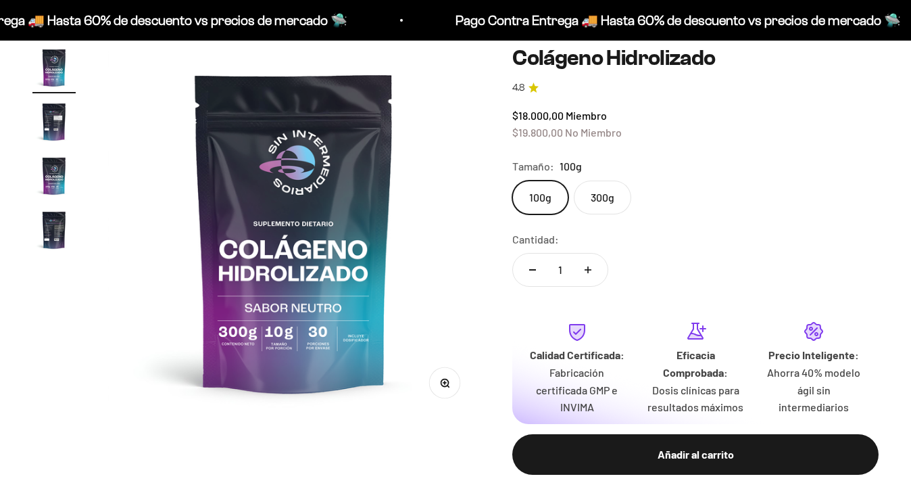
scroll to position [122, 0]
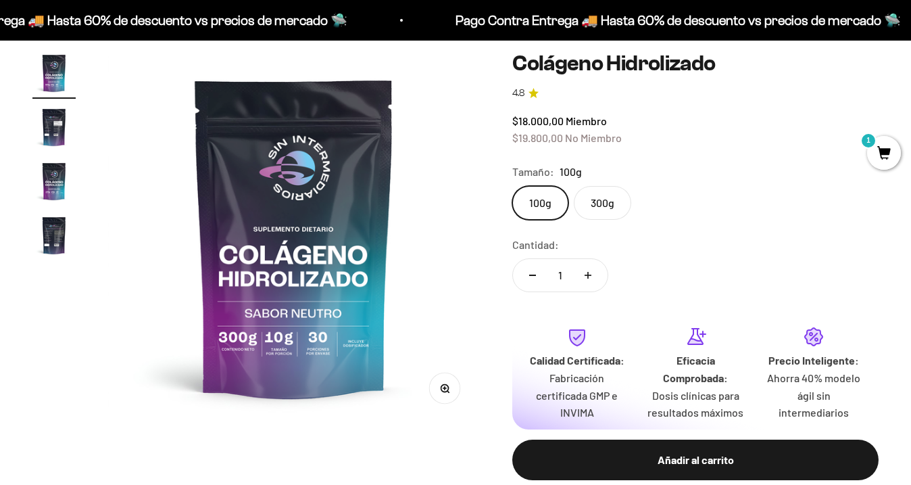
click at [51, 121] on img "Ir al artículo 2" at bounding box center [53, 126] width 43 height 43
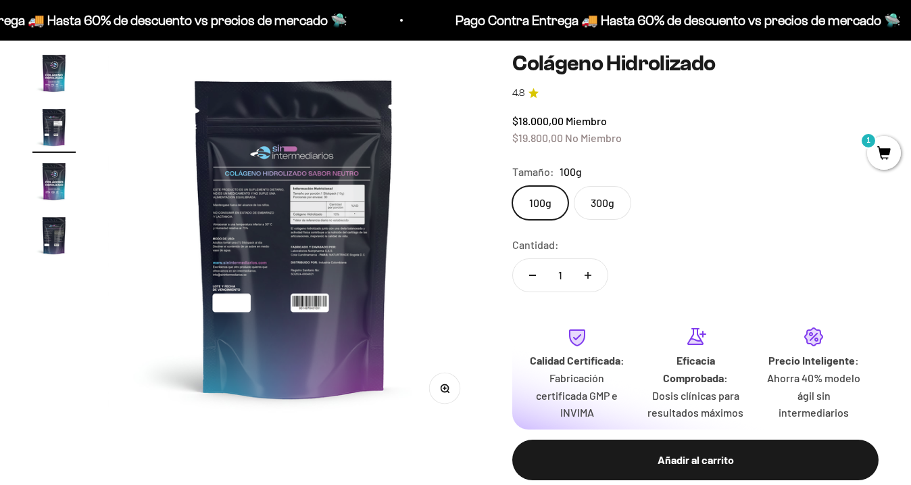
click at [51, 74] on img "Ir al artículo 1" at bounding box center [53, 72] width 43 height 43
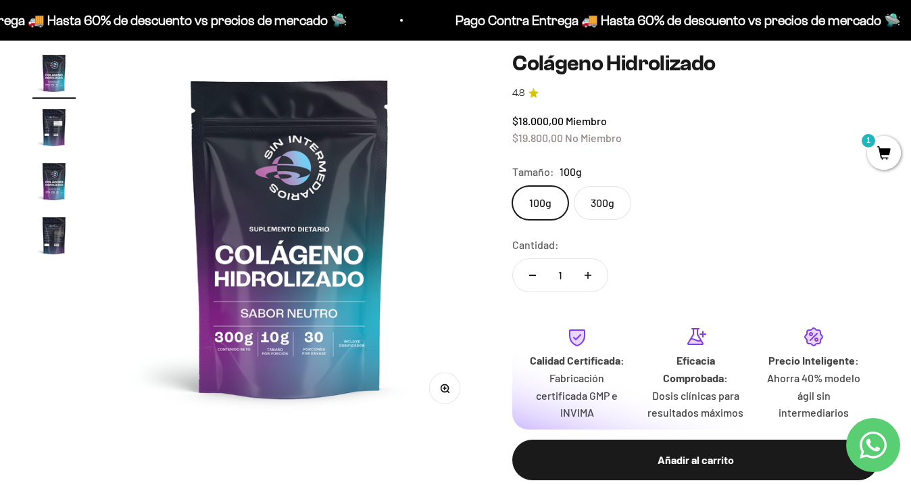
scroll to position [0, 0]
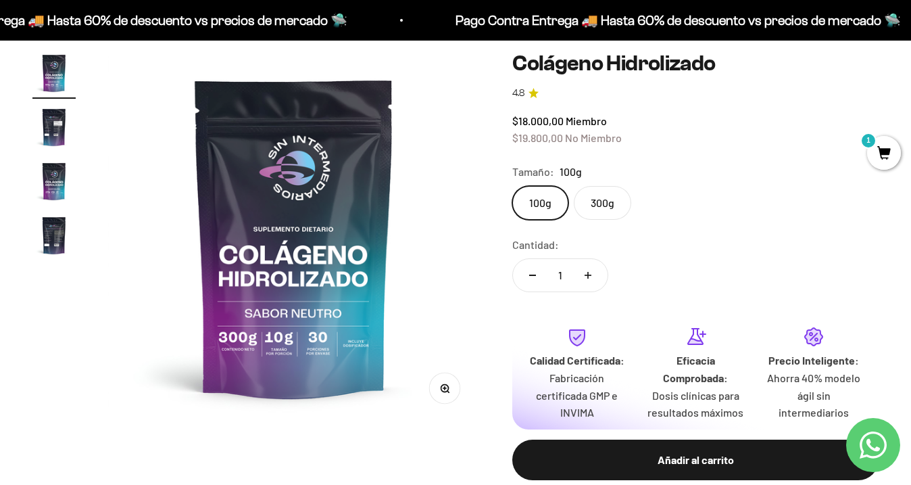
click at [56, 187] on img "Ir al artículo 3" at bounding box center [53, 181] width 43 height 43
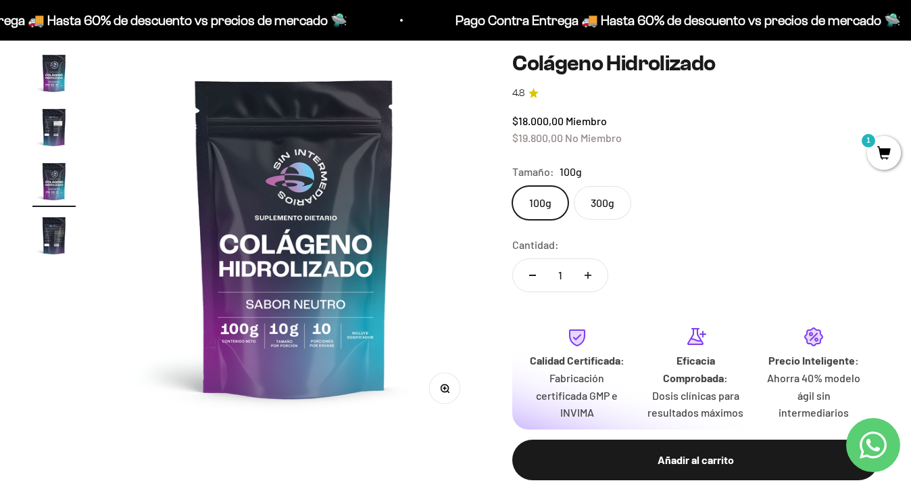
click at [57, 228] on img "Ir al artículo 4" at bounding box center [53, 235] width 43 height 43
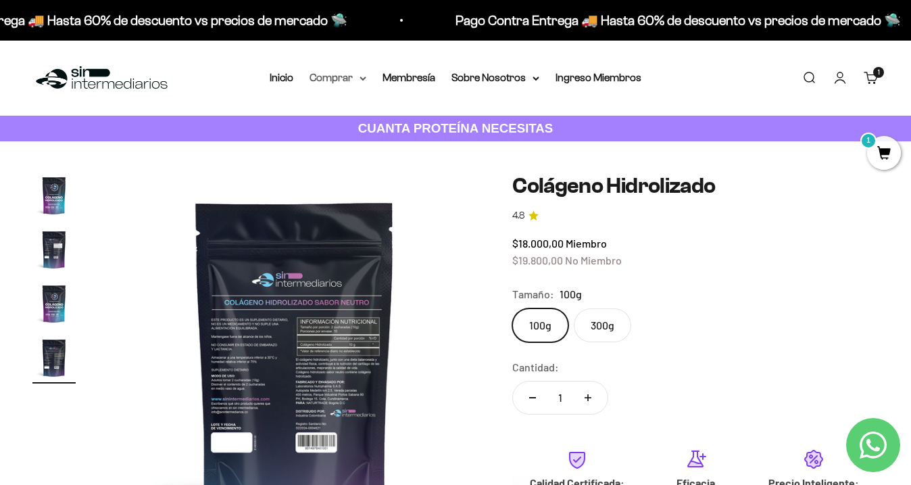
click at [346, 84] on summary "Comprar" at bounding box center [338, 78] width 57 height 18
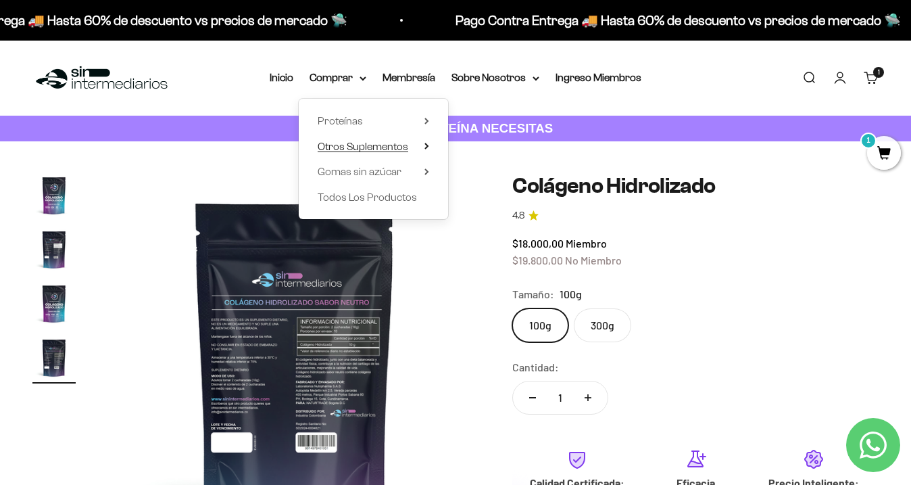
click at [378, 147] on span "Otros Suplementos" at bounding box center [363, 146] width 91 height 11
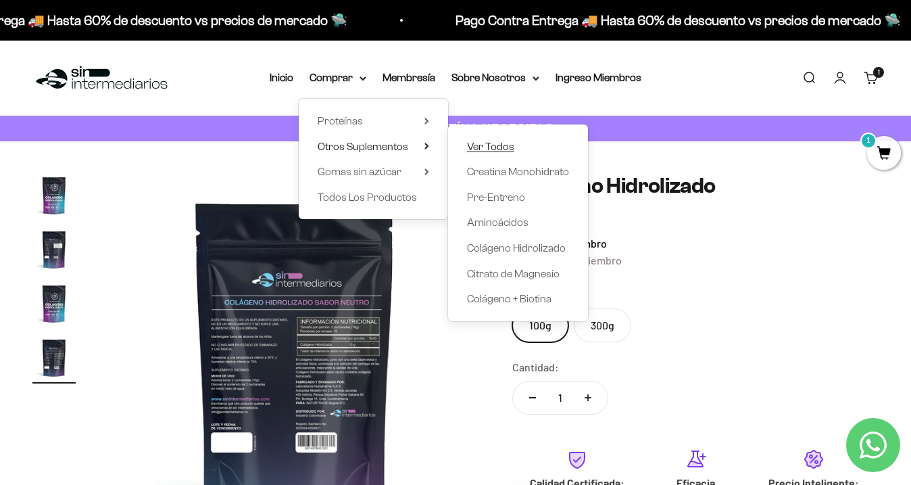
click at [498, 143] on span "Ver Todos" at bounding box center [490, 146] width 47 height 11
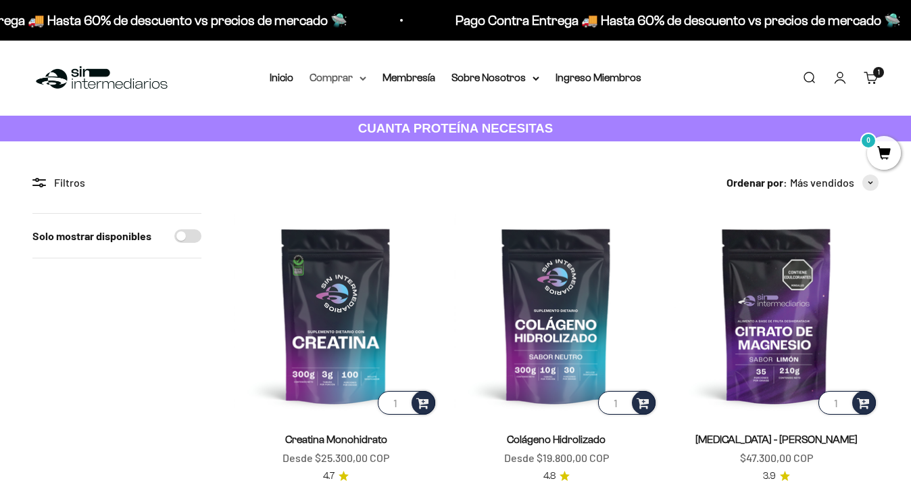
click at [351, 76] on summary "Comprar" at bounding box center [338, 78] width 57 height 18
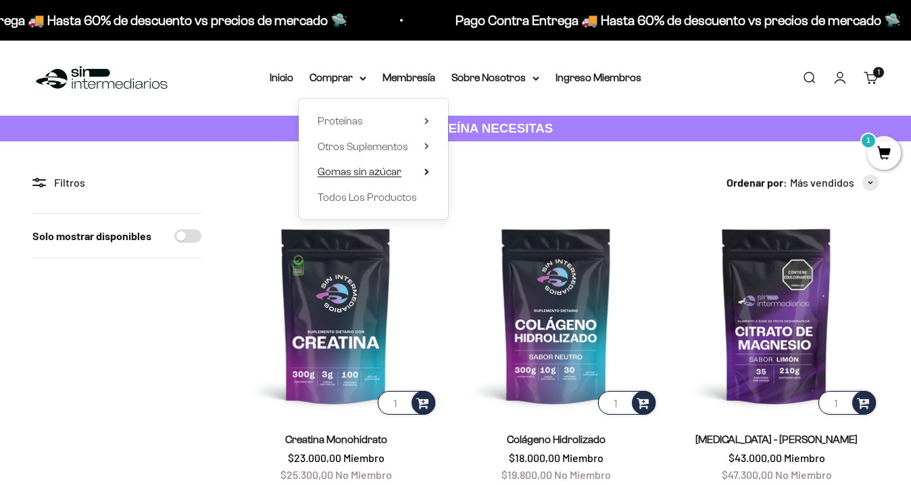
click at [396, 166] on span "Gomas sin azúcar" at bounding box center [360, 171] width 84 height 11
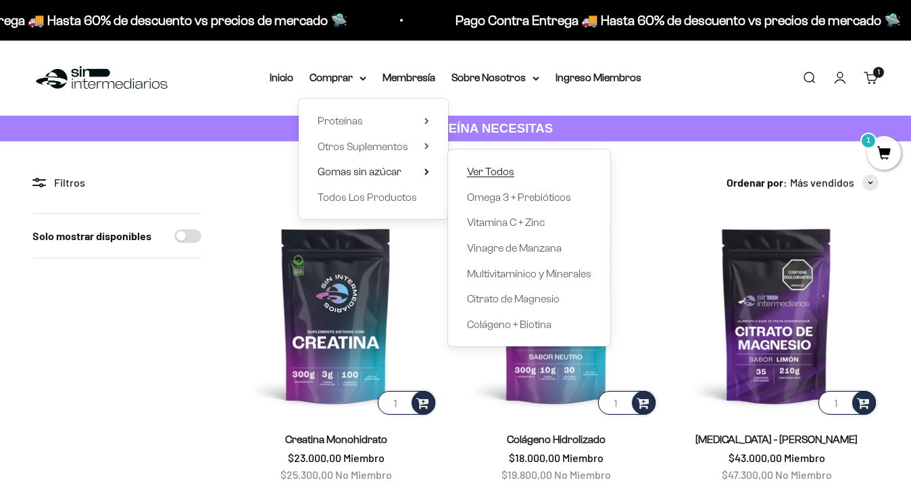
click at [504, 167] on span "Ver Todos" at bounding box center [490, 171] width 47 height 11
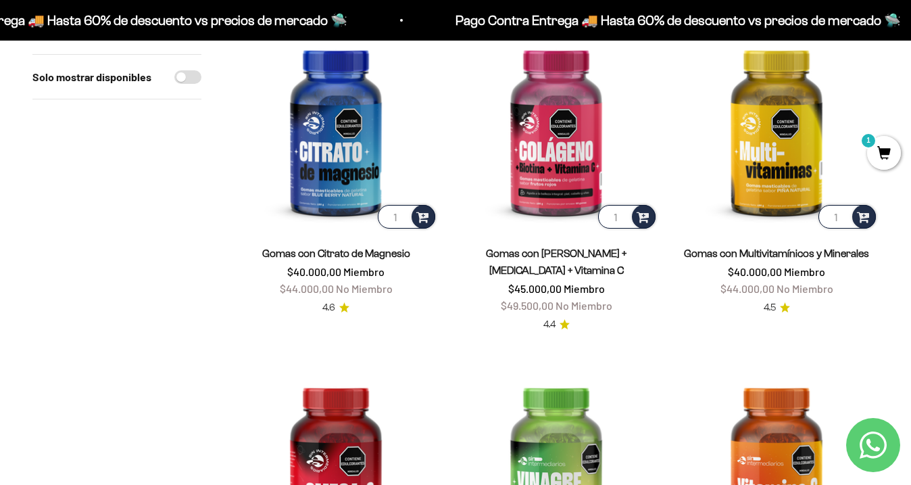
scroll to position [21, 0]
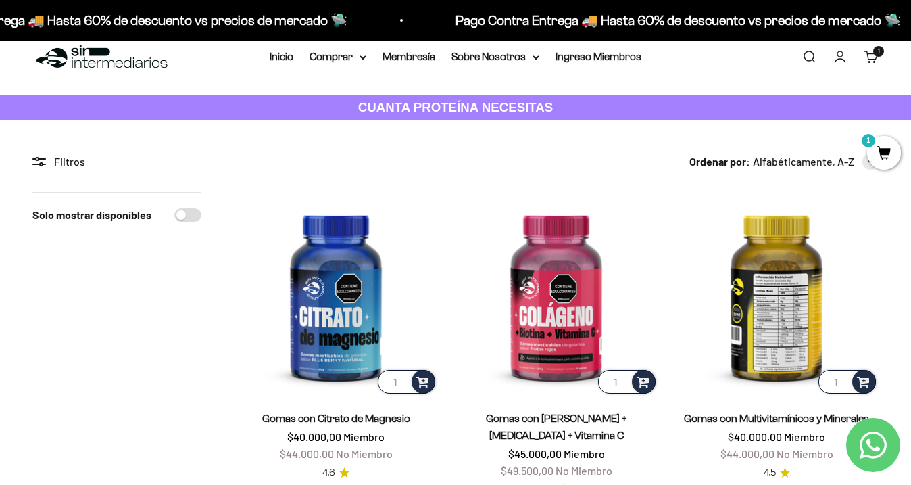
click at [786, 349] on img at bounding box center [777, 294] width 204 height 204
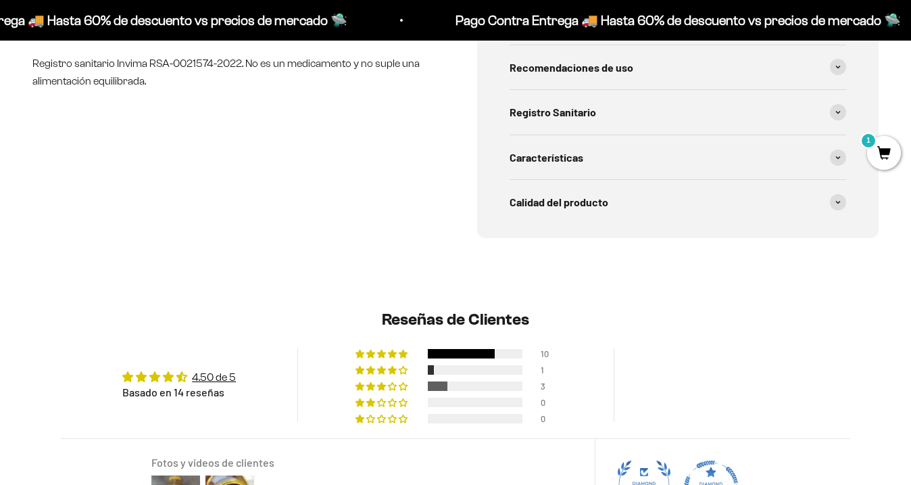
scroll to position [408, 0]
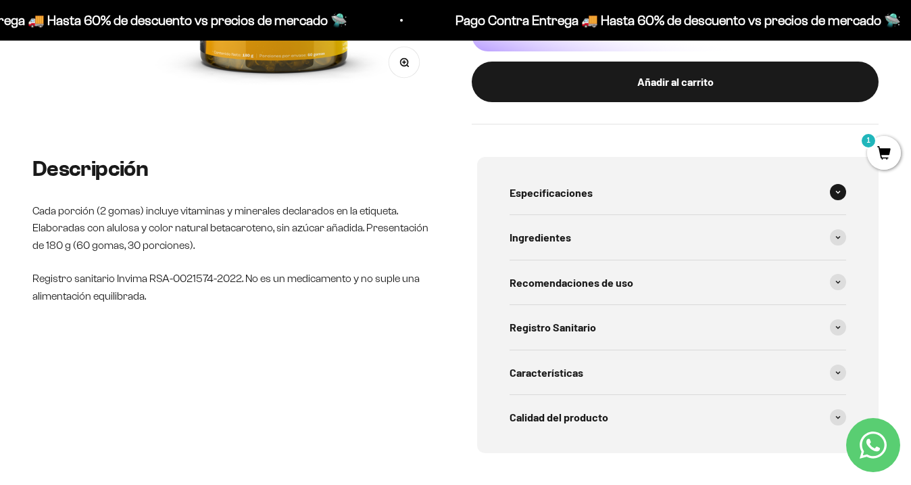
click at [639, 208] on div "Especificaciones" at bounding box center [678, 192] width 337 height 45
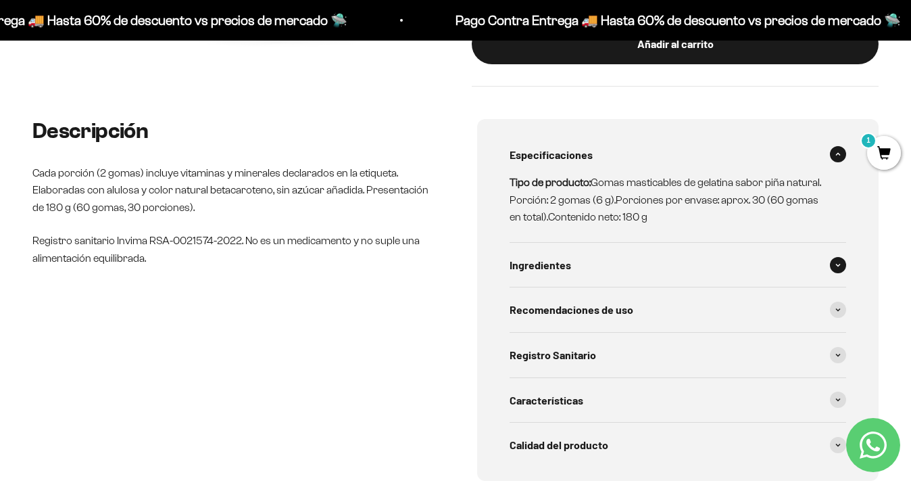
scroll to position [456, 0]
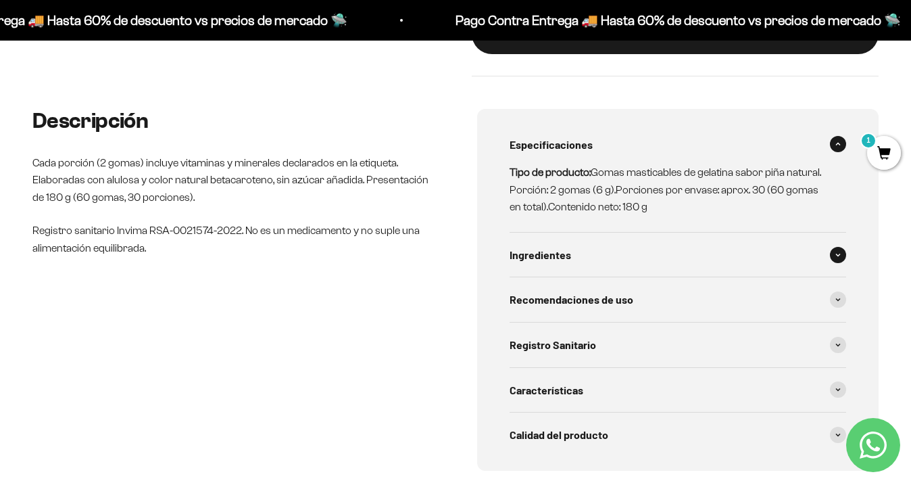
click at [581, 241] on div "Ingredientes" at bounding box center [678, 255] width 337 height 45
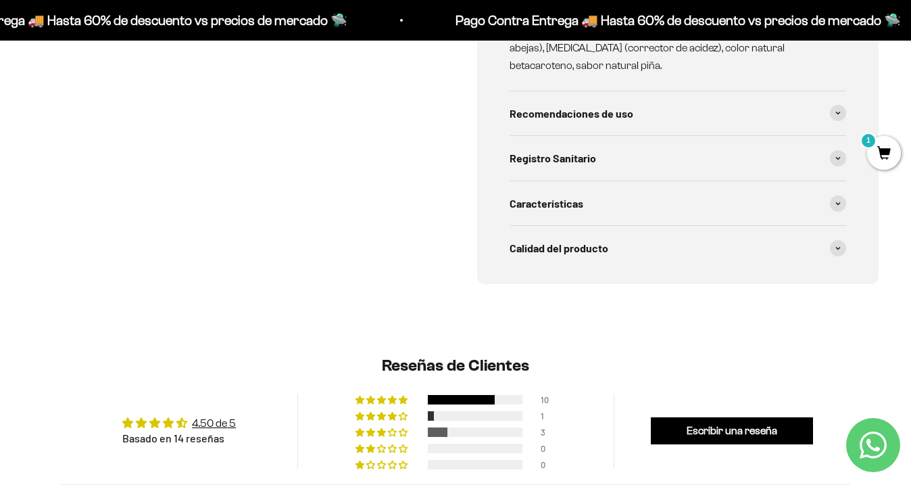
scroll to position [714, 0]
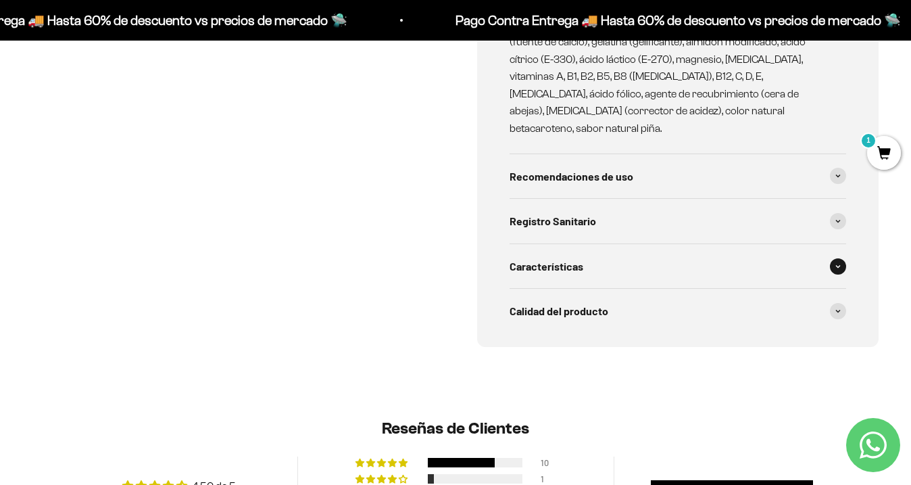
click at [546, 258] on span "Características" at bounding box center [547, 267] width 74 height 18
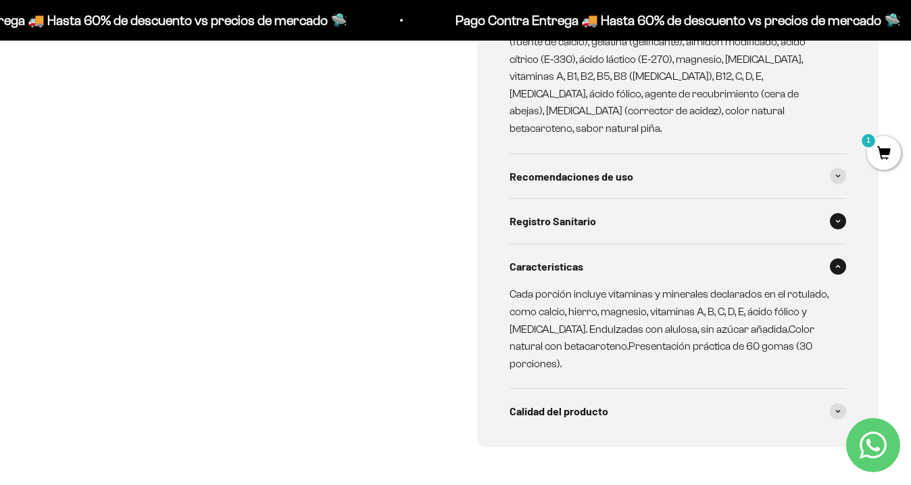
click at [557, 212] on span "Registro Sanitario" at bounding box center [553, 221] width 87 height 18
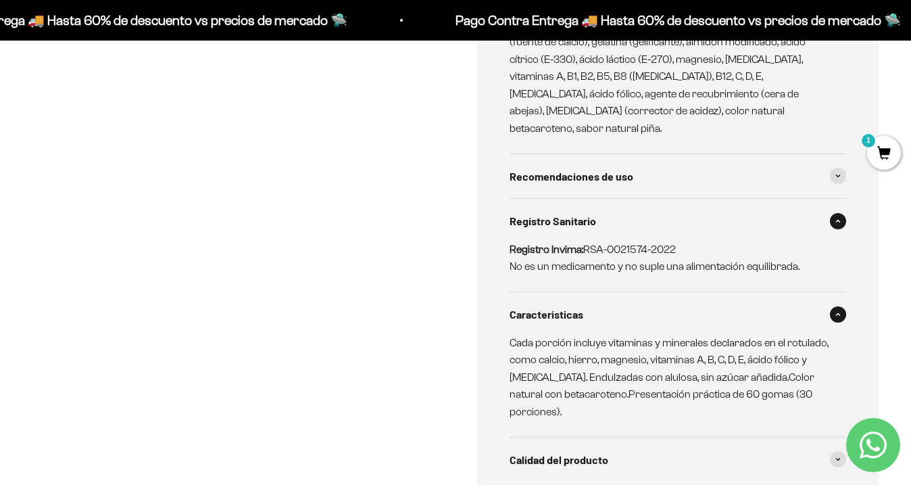
scroll to position [808, 0]
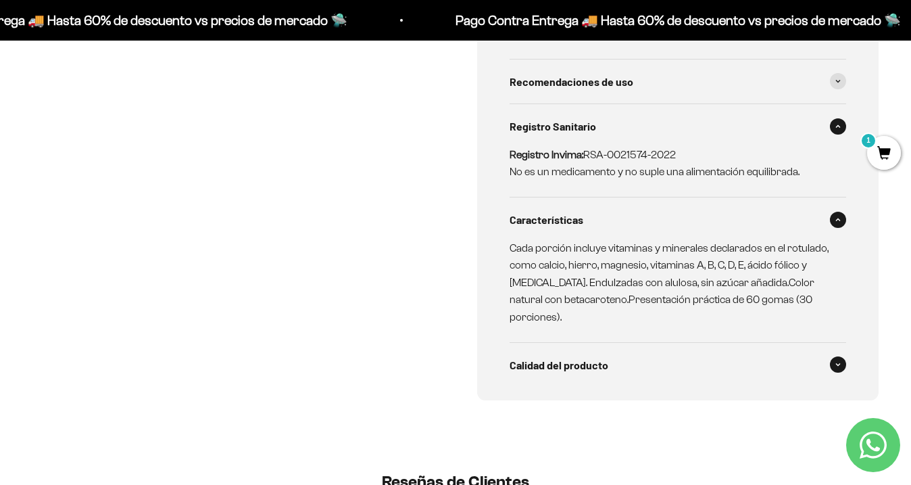
click at [556, 356] on span "Calidad del producto" at bounding box center [559, 365] width 99 height 18
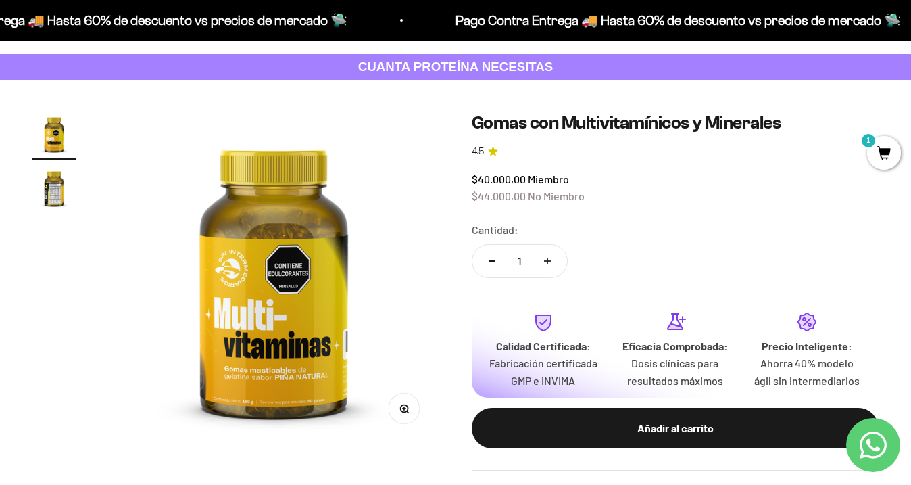
scroll to position [67, 0]
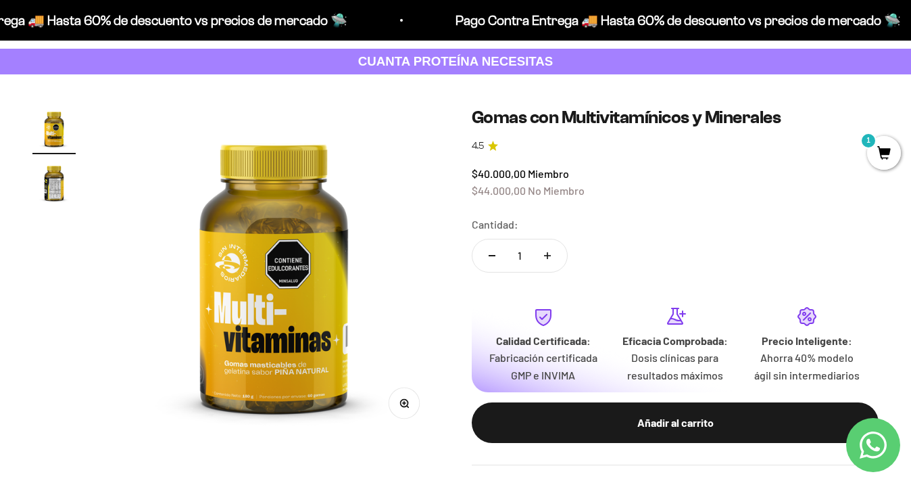
click at [63, 178] on img "Ir al artículo 2" at bounding box center [53, 182] width 43 height 43
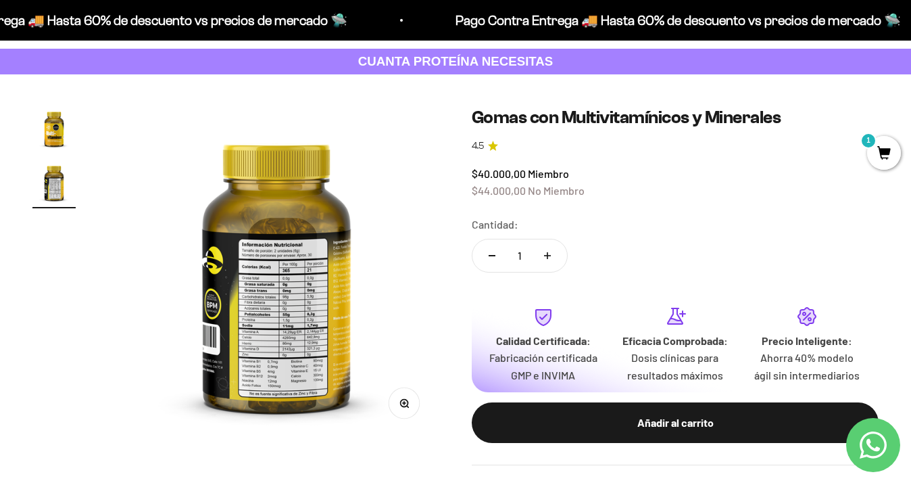
scroll to position [0, 339]
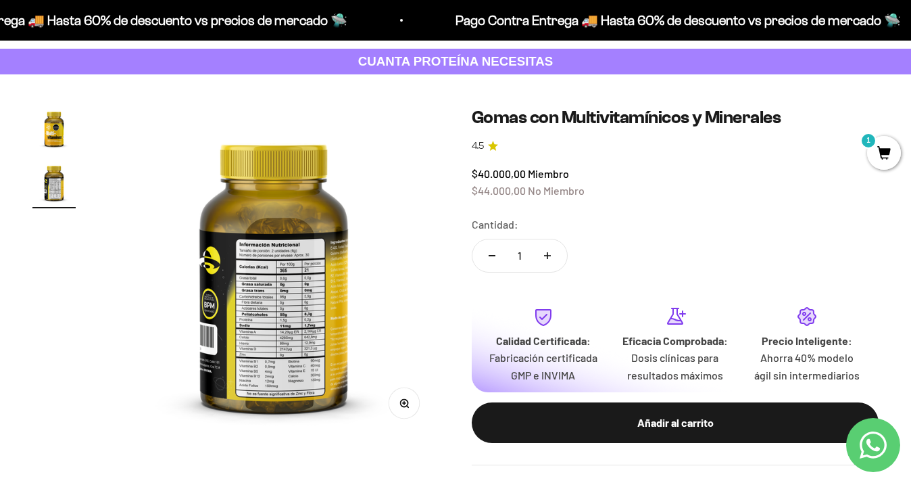
click at [310, 195] on img at bounding box center [273, 272] width 331 height 331
click at [289, 225] on img at bounding box center [273, 272] width 331 height 331
click at [49, 129] on img "Ir al artículo 1" at bounding box center [53, 128] width 43 height 43
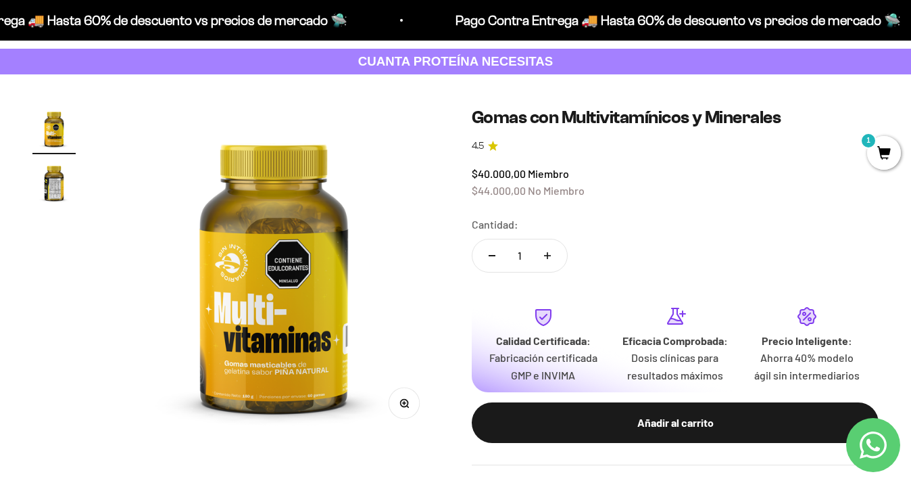
scroll to position [213, 0]
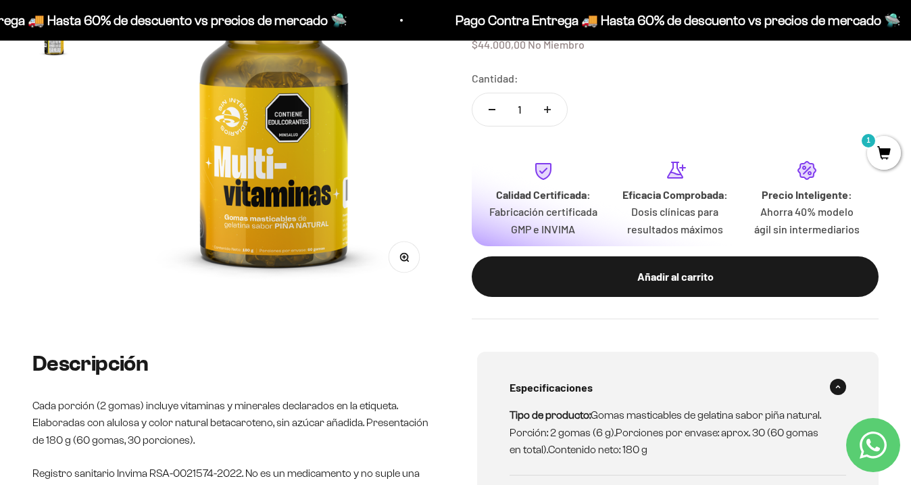
click at [744, 269] on div "Añadir al carrito" at bounding box center [675, 277] width 353 height 18
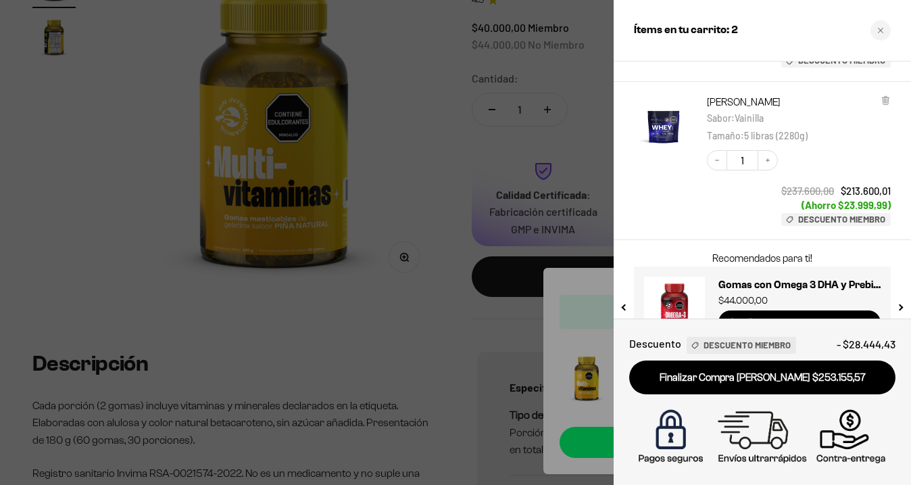
scroll to position [204, 0]
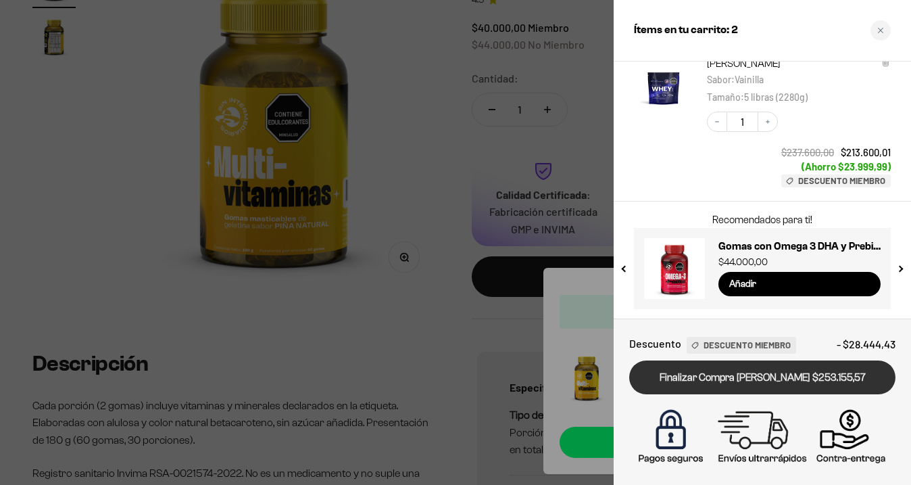
click at [730, 378] on link "Finalizar Compra [PERSON_NAME] $253.155,57" at bounding box center [762, 377] width 266 height 34
